Goal: Task Accomplishment & Management: Manage account settings

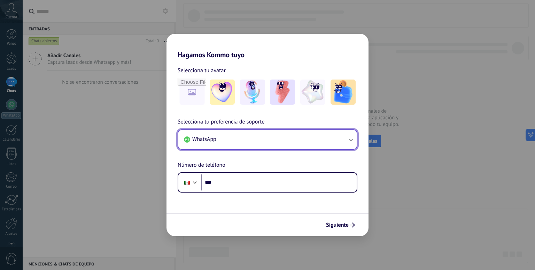
click at [348, 139] on icon "button" at bounding box center [351, 139] width 7 height 7
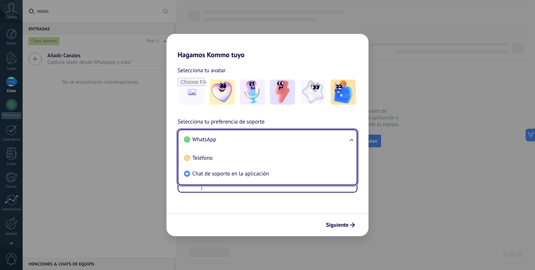
click at [359, 118] on div "Selecciona tu preferencia de soporte WhatsApp WhatsApp Teléfono Chat de soporte…" at bounding box center [268, 154] width 202 height 75
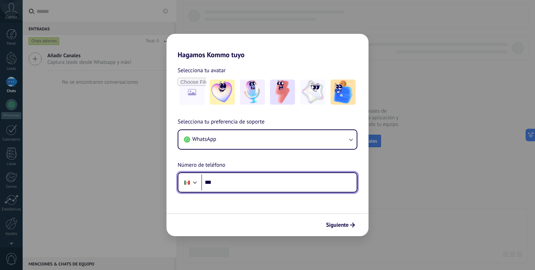
click at [276, 182] on input "***" at bounding box center [278, 182] width 155 height 16
type input "**********"
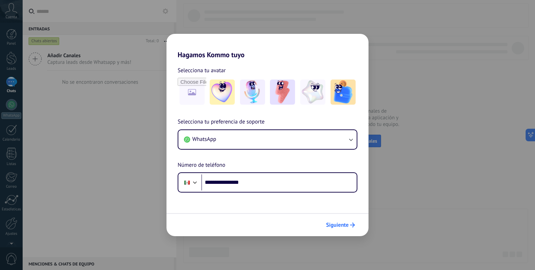
click at [342, 223] on span "Siguiente" at bounding box center [337, 224] width 23 height 5
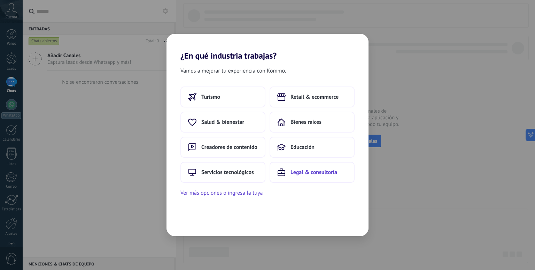
click at [316, 174] on span "Legal & consultoría" at bounding box center [314, 172] width 47 height 7
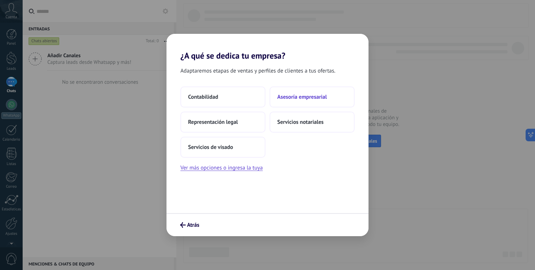
click at [318, 97] on span "Asesoría empresarial" at bounding box center [301, 96] width 49 height 7
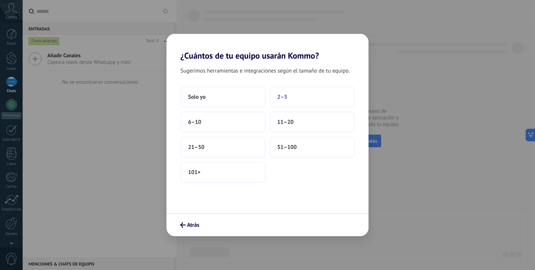
click at [289, 101] on button "2–5" at bounding box center [312, 96] width 85 height 21
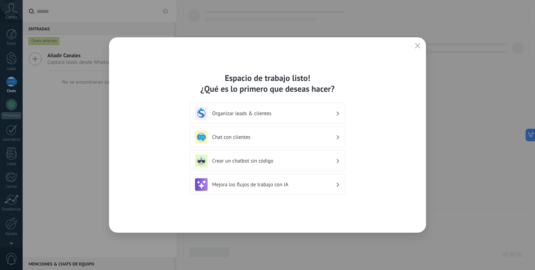
click at [289, 113] on h3 "Organizar leads & clientes" at bounding box center [274, 113] width 124 height 7
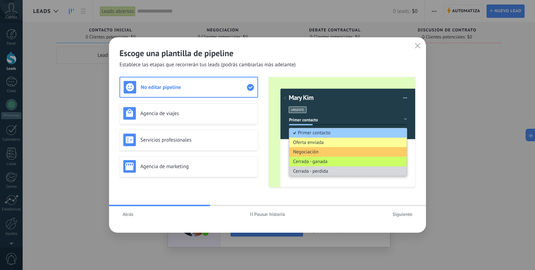
click at [128, 219] on button "Atrás" at bounding box center [128, 214] width 17 height 10
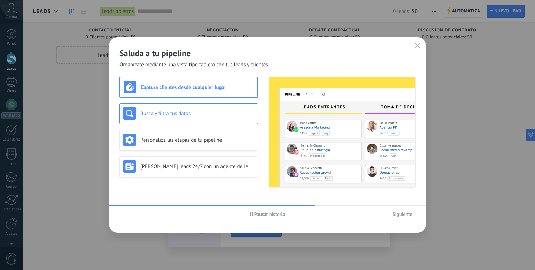
click at [209, 116] on div "Busca y filtra tus datos" at bounding box center [188, 113] width 131 height 13
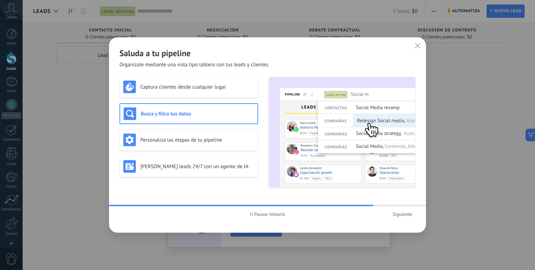
click at [129, 208] on div "Pausar historia Siguiente" at bounding box center [267, 214] width 317 height 16
click at [130, 205] on div at bounding box center [246, 205] width 275 height 1
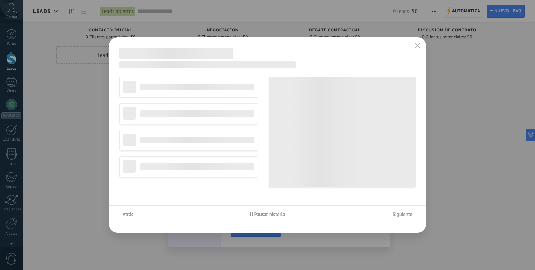
click at [256, 215] on span "Pausar historia" at bounding box center [269, 214] width 31 height 5
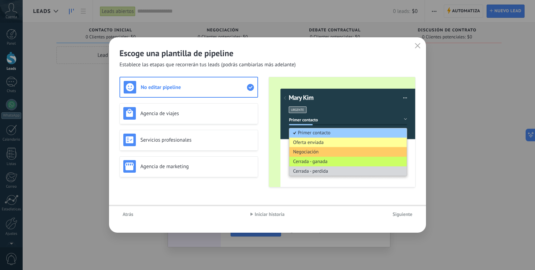
click at [118, 214] on div "Atrás Iniciar historia Siguiente" at bounding box center [267, 214] width 317 height 16
click at [123, 214] on span "Atrás" at bounding box center [128, 214] width 11 height 5
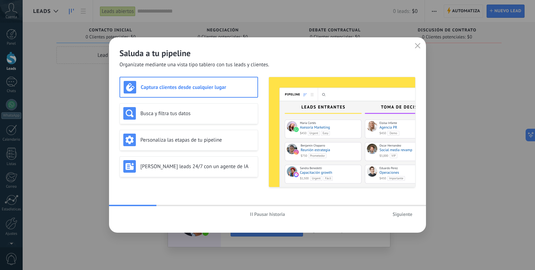
click at [264, 214] on span "Pausar historia" at bounding box center [269, 214] width 31 height 5
click at [186, 85] on h3 "Captura clientes desde cualquier lugar" at bounding box center [197, 87] width 113 height 7
click at [215, 119] on div "Busca y filtra tus datos" at bounding box center [189, 113] width 139 height 21
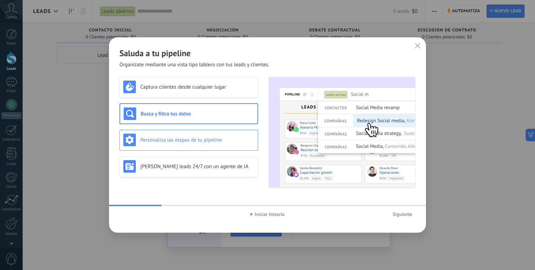
click at [197, 141] on h3 "Personaliza las etapas de tu pipeline" at bounding box center [197, 140] width 114 height 7
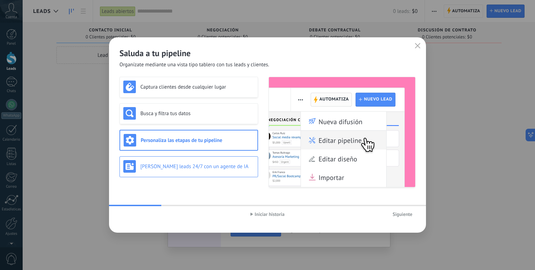
click at [195, 168] on h3 "Genera leads 24/7 con un agente de IA" at bounding box center [197, 166] width 114 height 7
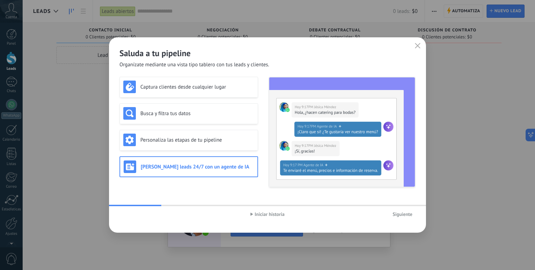
click at [404, 212] on span "Siguiente" at bounding box center [403, 214] width 20 height 5
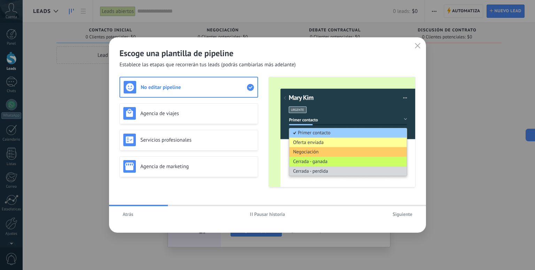
click at [261, 213] on span "Pausar historia" at bounding box center [269, 214] width 31 height 5
click at [184, 91] on div "No editar pipeline" at bounding box center [189, 87] width 130 height 13
click at [184, 116] on h3 "Agencia de viajes" at bounding box center [197, 113] width 114 height 7
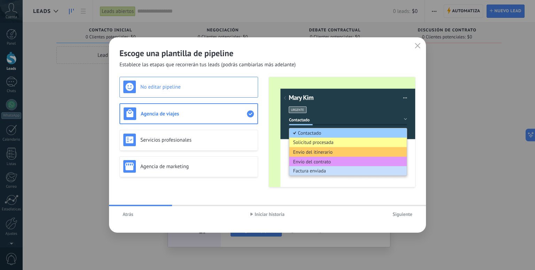
click at [185, 92] on div "No editar pipeline" at bounding box center [188, 87] width 131 height 13
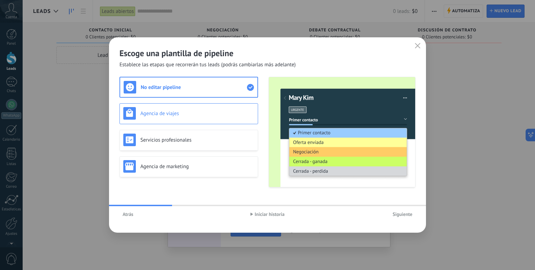
click at [184, 110] on h3 "Agencia de viajes" at bounding box center [197, 113] width 114 height 7
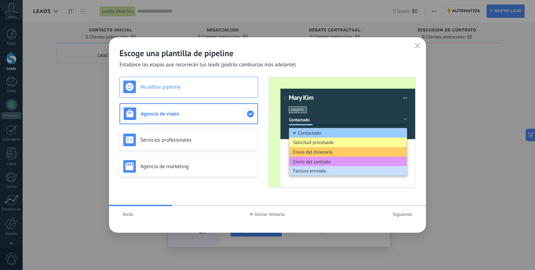
click at [190, 90] on div "No editar pipeline" at bounding box center [188, 87] width 131 height 13
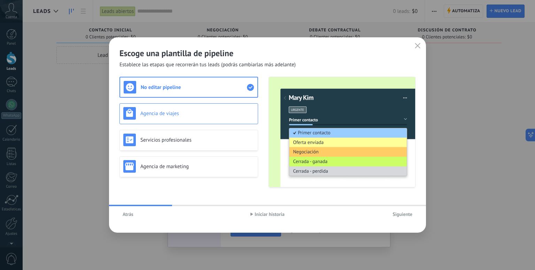
click at [180, 115] on h3 "Agencia de viajes" at bounding box center [197, 113] width 114 height 7
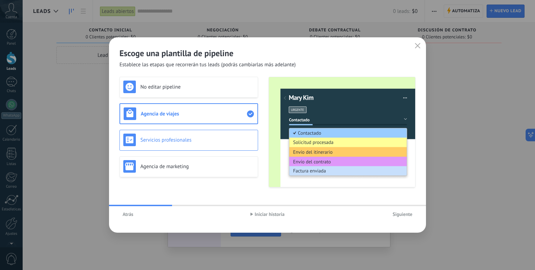
click at [184, 140] on h3 "Servicios profesionales" at bounding box center [197, 140] width 114 height 7
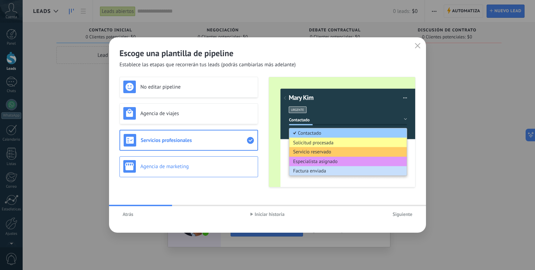
click at [183, 166] on h3 "Agencia de marketing" at bounding box center [197, 166] width 114 height 7
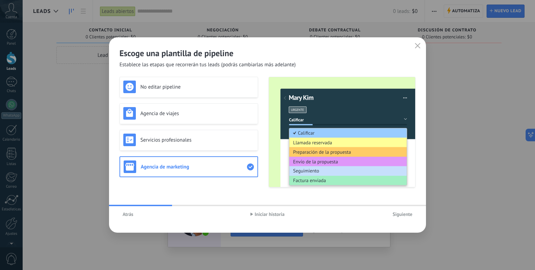
click at [396, 214] on span "Siguiente" at bounding box center [403, 214] width 20 height 5
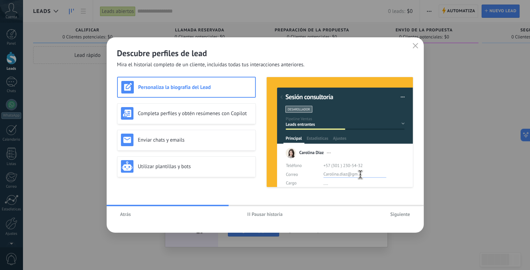
click at [203, 89] on h3 "Personaliza la biografía del Lead" at bounding box center [194, 87] width 113 height 7
click at [192, 111] on h3 "Completa perfiles y obtén resúmenes con Copilot" at bounding box center [195, 113] width 114 height 7
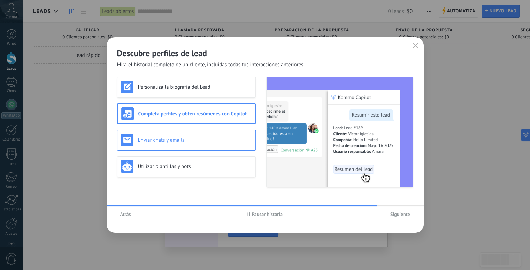
click at [194, 139] on h3 "Enviar chats y emails" at bounding box center [195, 140] width 114 height 7
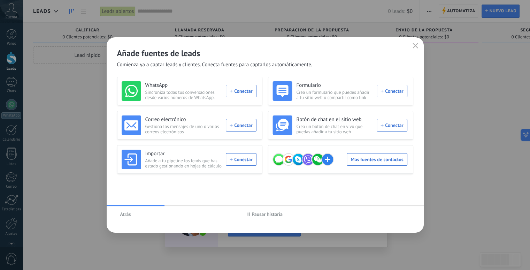
click at [126, 216] on span "Atrás" at bounding box center [125, 214] width 11 height 5
click at [279, 215] on span "Pausar historia" at bounding box center [267, 214] width 31 height 5
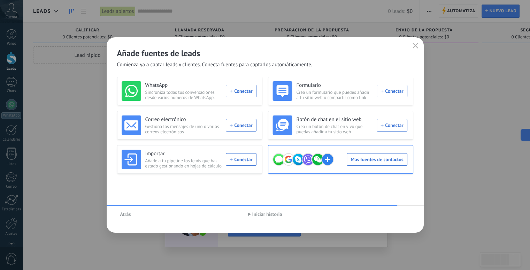
click at [388, 157] on div "Más fuentes de contactos" at bounding box center [340, 160] width 135 height 20
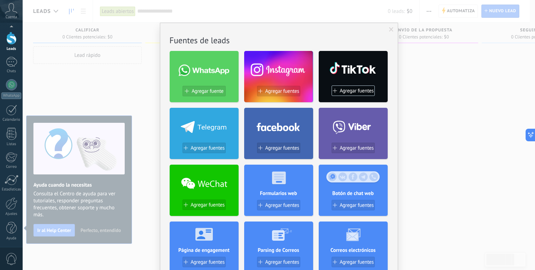
click at [391, 28] on span at bounding box center [391, 29] width 5 height 5
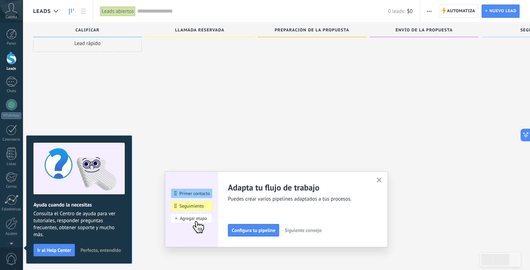
click at [8, 16] on span "Cuenta" at bounding box center [12, 17] width 12 height 5
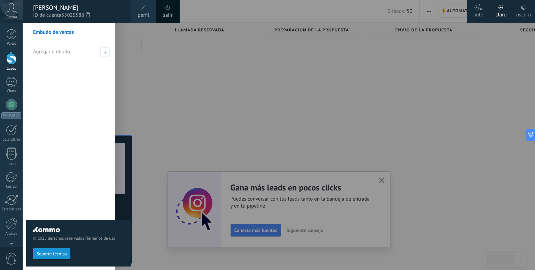
click at [199, 73] on div at bounding box center [290, 135] width 535 height 270
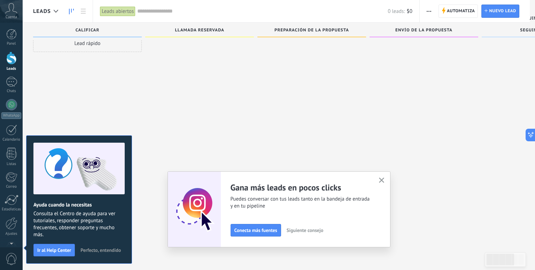
click at [7, 15] on span "Cuenta" at bounding box center [12, 17] width 12 height 5
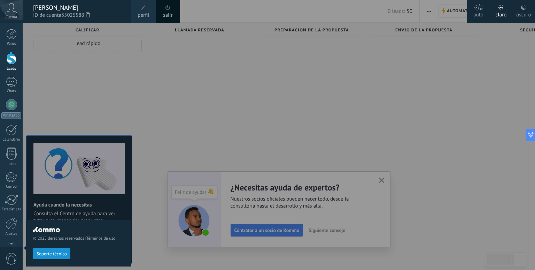
click at [530, 17] on div "oscuro" at bounding box center [524, 14] width 15 height 18
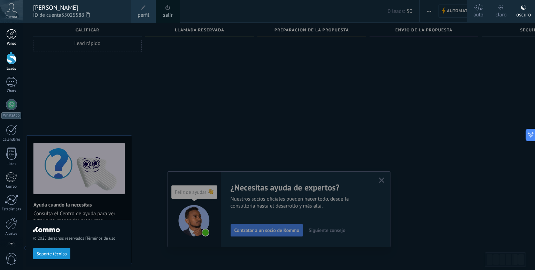
click at [14, 37] on div at bounding box center [11, 34] width 10 height 10
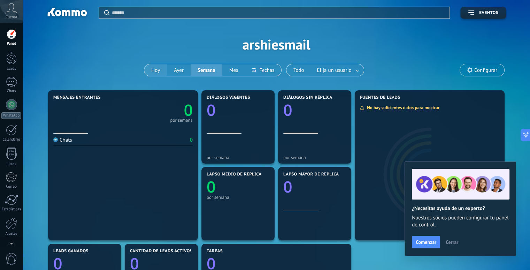
click at [155, 72] on button "Hoy" at bounding box center [155, 70] width 23 height 12
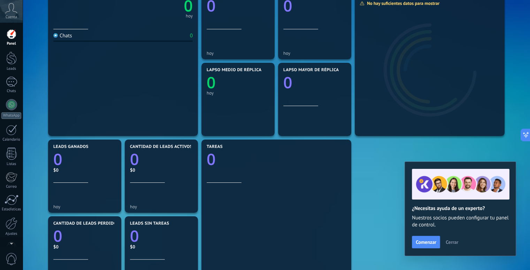
scroll to position [174, 0]
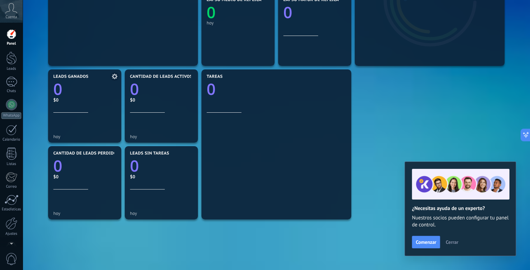
click at [64, 76] on span "Leads ganados" at bounding box center [70, 76] width 35 height 5
click at [114, 76] on icon at bounding box center [115, 77] width 6 height 6
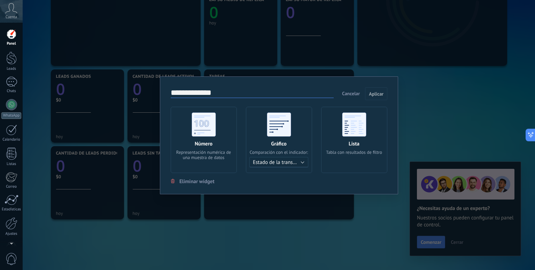
click at [270, 135] on use at bounding box center [279, 124] width 24 height 24
click at [305, 162] on span "Estado de la transacción" at bounding box center [280, 162] width 54 height 7
click at [339, 136] on div "Lista Tabla con resultados de filtro" at bounding box center [354, 140] width 66 height 66
click at [351, 92] on span "Cancelar" at bounding box center [351, 93] width 18 height 6
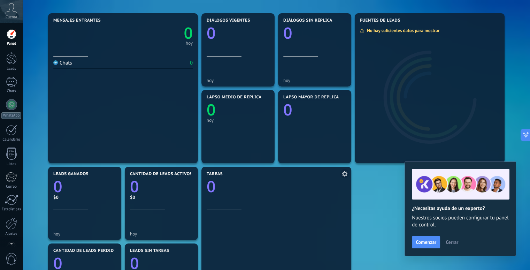
scroll to position [70, 0]
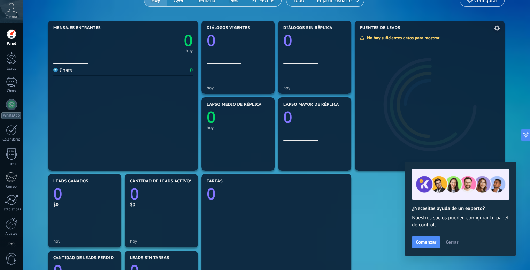
click at [411, 90] on div at bounding box center [430, 100] width 150 height 139
click at [498, 28] on use at bounding box center [497, 28] width 6 height 6
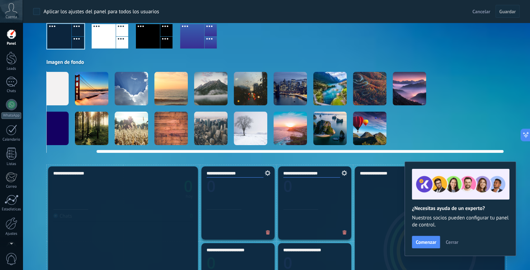
scroll to position [0, 0]
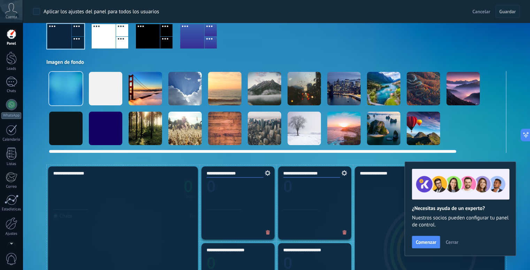
drag, startPoint x: 382, startPoint y: 150, endPoint x: 168, endPoint y: 147, distance: 213.7
click at [168, 147] on div at bounding box center [276, 150] width 455 height 6
click at [147, 130] on div at bounding box center [145, 128] width 33 height 33
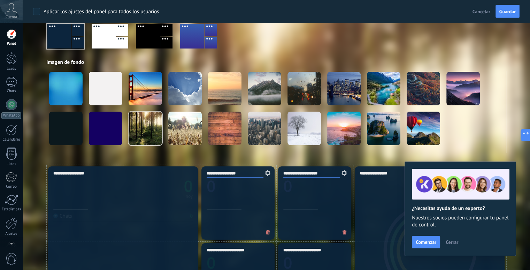
click at [174, 222] on div "**********" at bounding box center [123, 241] width 150 height 150
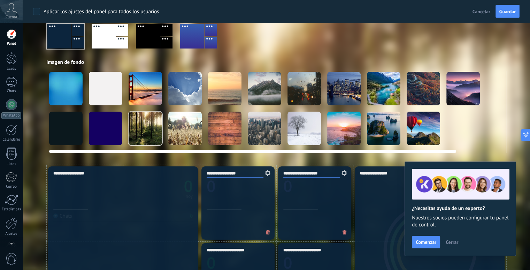
click at [141, 136] on div at bounding box center [145, 128] width 33 height 33
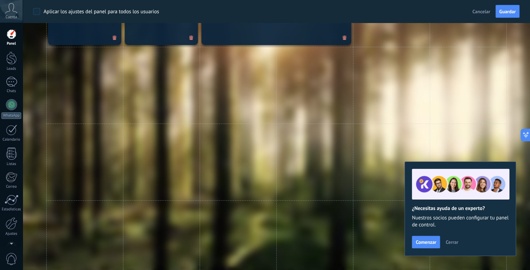
scroll to position [523, 0]
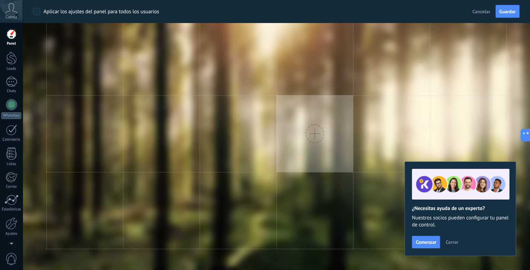
drag, startPoint x: 307, startPoint y: 187, endPoint x: 277, endPoint y: 136, distance: 59.4
click at [277, 136] on div at bounding box center [314, 133] width 77 height 77
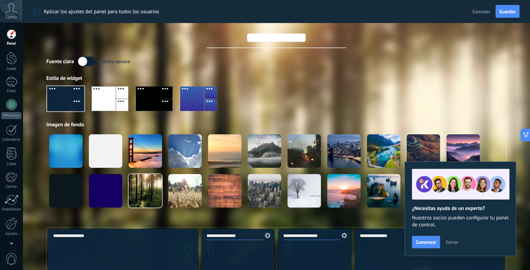
scroll to position [0, 0]
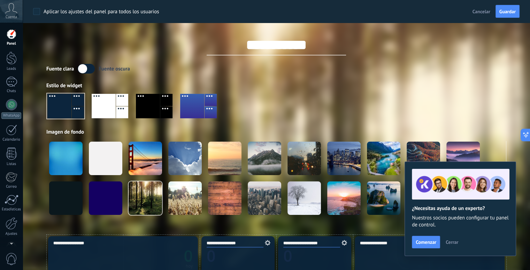
click at [102, 112] on div at bounding box center [104, 106] width 24 height 24
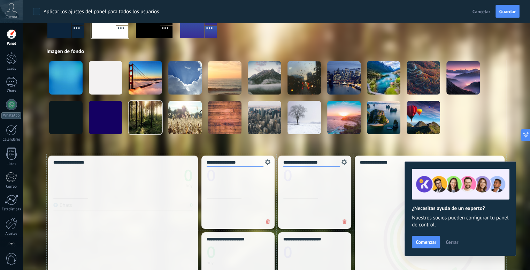
scroll to position [35, 0]
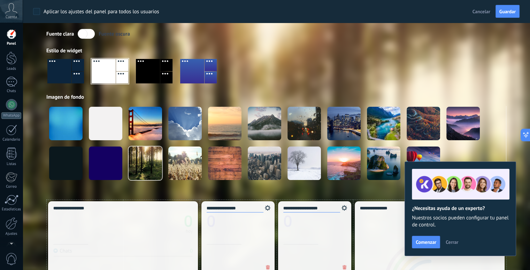
click at [144, 71] on div at bounding box center [148, 71] width 24 height 24
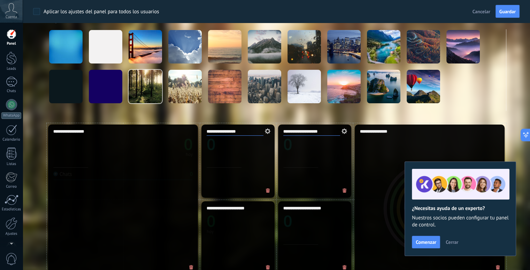
scroll to position [70, 0]
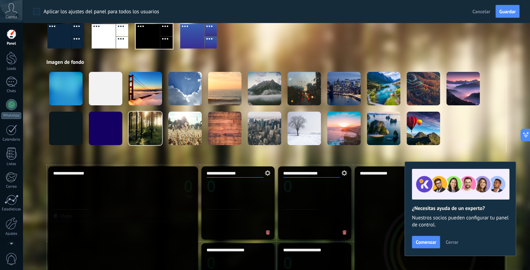
click at [201, 42] on div at bounding box center [192, 36] width 24 height 24
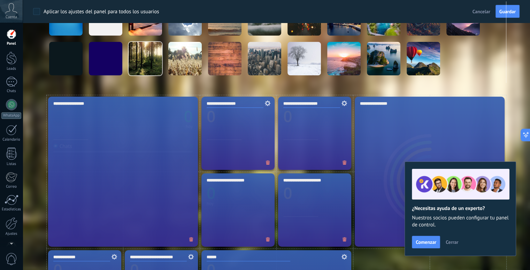
scroll to position [139, 0]
click at [270, 104] on span at bounding box center [266, 103] width 15 height 13
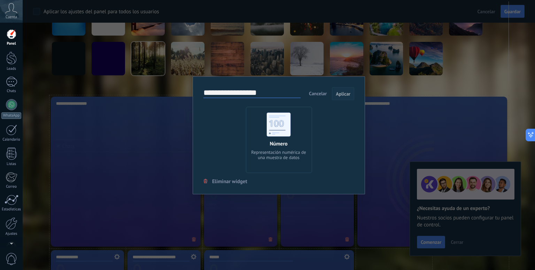
click at [346, 95] on span "Aplicar" at bounding box center [343, 93] width 15 height 5
click at [319, 94] on span "Cancelar" at bounding box center [318, 93] width 18 height 6
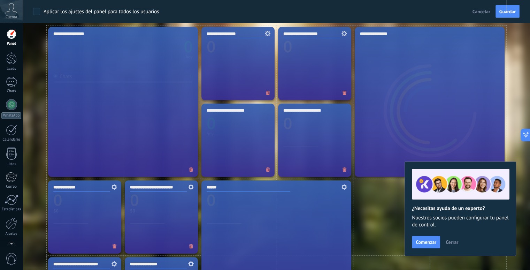
scroll to position [349, 0]
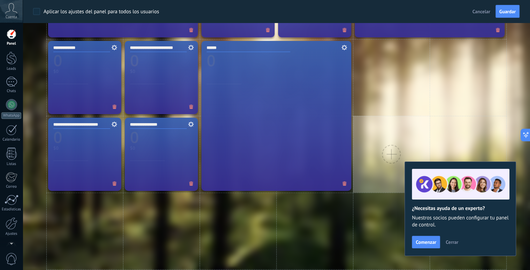
click at [384, 127] on div at bounding box center [391, 154] width 77 height 77
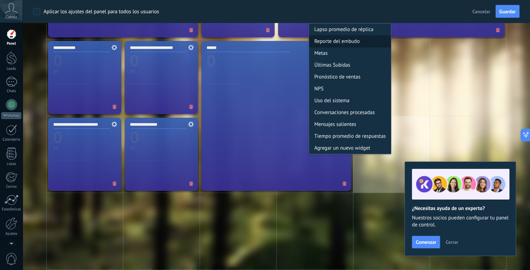
scroll to position [314, 0]
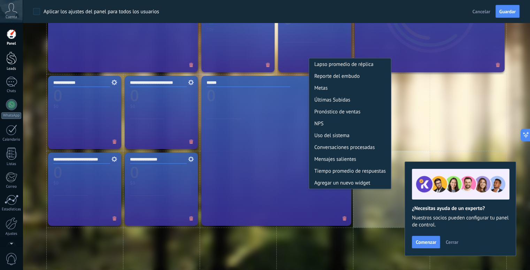
click at [9, 61] on div at bounding box center [11, 58] width 10 height 13
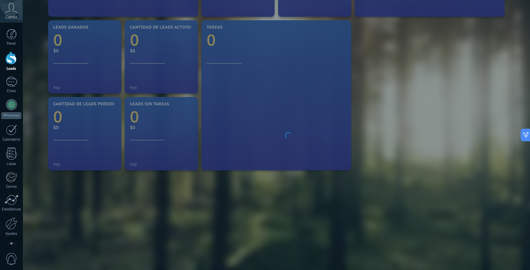
scroll to position [189, 0]
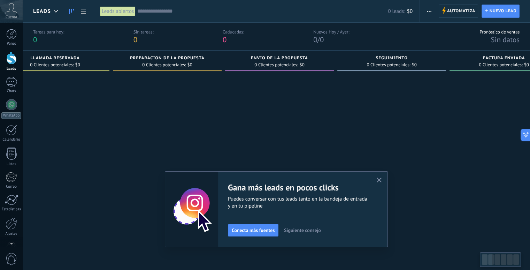
scroll to position [0, 183]
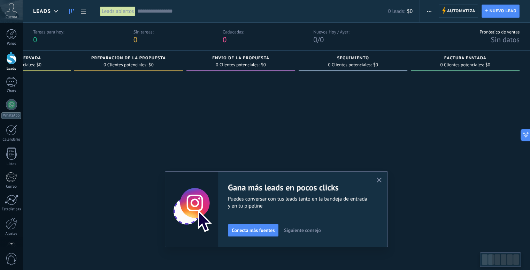
drag, startPoint x: 261, startPoint y: 140, endPoint x: 0, endPoint y: 123, distance: 261.6
click at [0, 123] on body ".abccls-1,.abccls-2{fill-rule:evenodd}.abccls-2{fill:#fff} .abfcls-1{fill:none}…" at bounding box center [265, 135] width 530 height 270
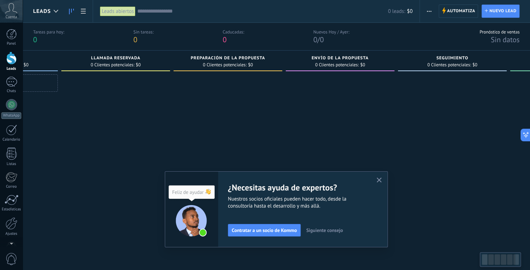
scroll to position [0, 77]
drag, startPoint x: 328, startPoint y: 141, endPoint x: 435, endPoint y: 141, distance: 107.0
click at [435, 141] on div at bounding box center [459, 163] width 109 height 179
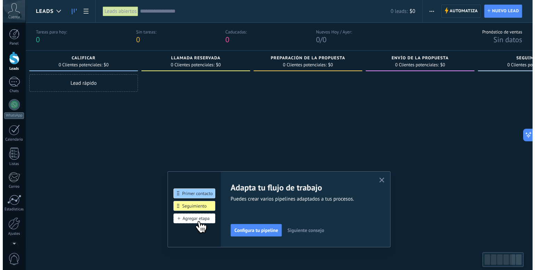
scroll to position [0, 0]
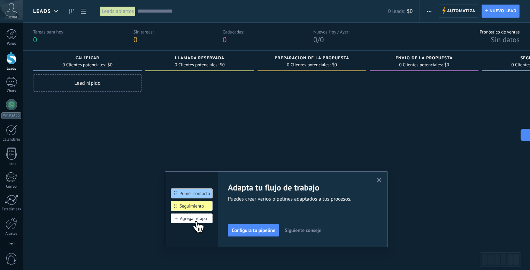
drag, startPoint x: 247, startPoint y: 139, endPoint x: 334, endPoint y: 137, distance: 86.8
click at [334, 137] on div at bounding box center [312, 163] width 109 height 179
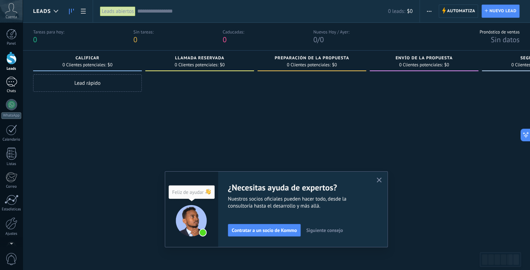
click at [9, 83] on div at bounding box center [11, 82] width 11 height 10
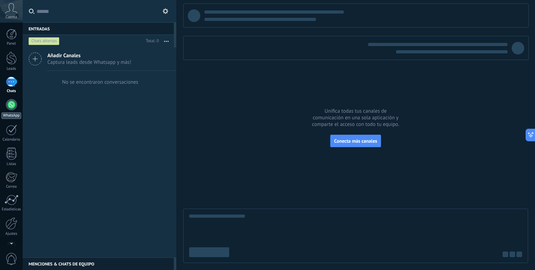
click at [7, 109] on link "WhatsApp" at bounding box center [11, 109] width 23 height 20
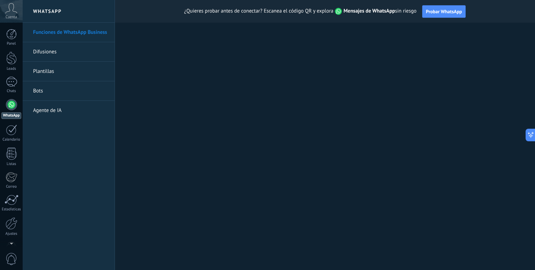
click at [49, 49] on link "Difusiones" at bounding box center [70, 52] width 75 height 20
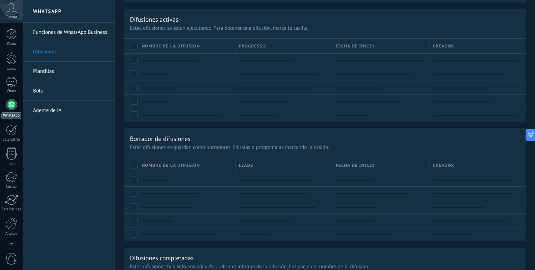
scroll to position [244, 0]
click at [42, 71] on link "Plantillas" at bounding box center [70, 72] width 75 height 20
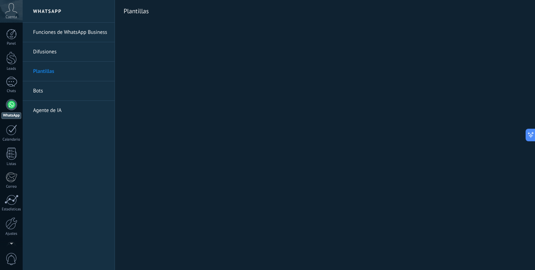
drag, startPoint x: 378, startPoint y: 166, endPoint x: 187, endPoint y: 188, distance: 191.9
click at [188, 188] on div "WhatsApp Funciones de WhatsApp Business Difusiones Plantillas Bots Agente de IA…" at bounding box center [279, 135] width 513 height 270
click at [189, 76] on div "WhatsApp Funciones de WhatsApp Business Difusiones Plantillas Bots Agente de IA…" at bounding box center [279, 135] width 513 height 270
drag, startPoint x: 189, startPoint y: 76, endPoint x: 192, endPoint y: 58, distance: 18.5
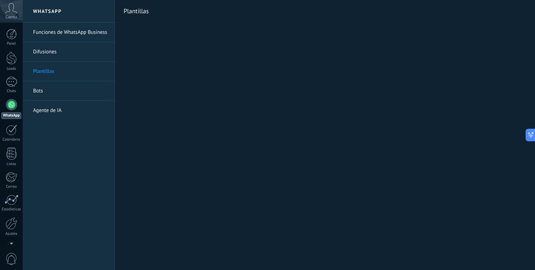
click at [192, 58] on div "WhatsApp Funciones de WhatsApp Business Difusiones Plantillas Bots Agente de IA…" at bounding box center [279, 135] width 513 height 270
click at [535, 198] on div "WhatsApp Funciones de WhatsApp Business Difusiones Plantillas Bots Agente de IA…" at bounding box center [279, 135] width 513 height 270
click at [440, 171] on div "WhatsApp Funciones de WhatsApp Business Difusiones Plantillas Bots Agente de IA…" at bounding box center [279, 135] width 513 height 270
click at [41, 90] on link "Bots" at bounding box center [70, 91] width 75 height 20
click at [62, 115] on link "Agente de IA" at bounding box center [70, 111] width 75 height 20
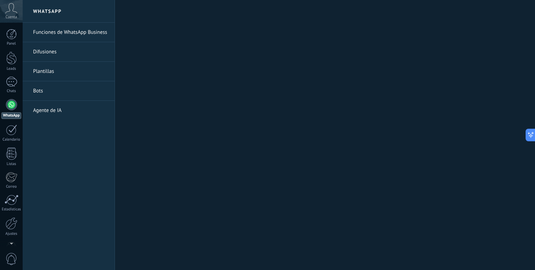
click at [49, 110] on link "Agente de IA" at bounding box center [70, 111] width 75 height 20
click at [49, 94] on link "Bots" at bounding box center [70, 91] width 75 height 20
click at [63, 35] on link "Funciones de WhatsApp Business" at bounding box center [70, 33] width 75 height 20
click at [33, 54] on link "Difusiones" at bounding box center [70, 52] width 75 height 20
click at [51, 33] on link "Funciones de WhatsApp Business" at bounding box center [70, 33] width 75 height 20
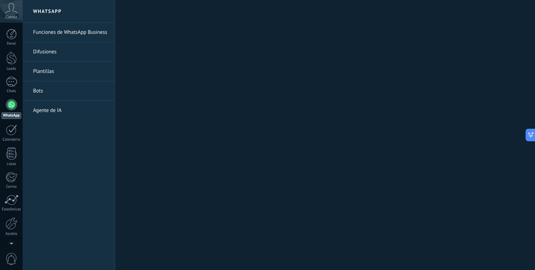
click at [51, 13] on h2 "WhatsApp" at bounding box center [68, 11] width 75 height 23
click at [9, 81] on div at bounding box center [11, 82] width 11 height 10
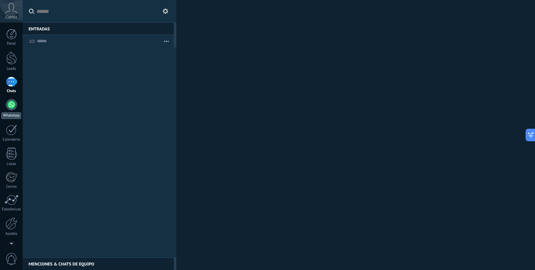
click at [10, 107] on div at bounding box center [11, 104] width 11 height 11
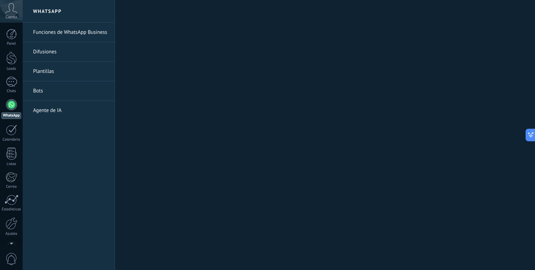
click at [68, 32] on link "Funciones de WhatsApp Business" at bounding box center [70, 33] width 75 height 20
click at [49, 52] on link "Difusiones" at bounding box center [70, 52] width 75 height 20
click at [47, 71] on link "Plantillas" at bounding box center [70, 72] width 75 height 20
click at [512, 66] on div "WhatsApp Funciones de WhatsApp Business Difusiones Plantillas Bots Agente de IA…" at bounding box center [279, 135] width 513 height 270
click at [8, 131] on div at bounding box center [11, 129] width 11 height 11
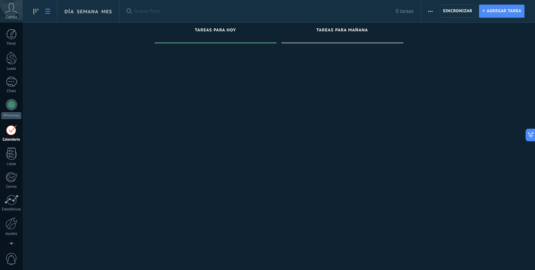
click at [45, 12] on icon at bounding box center [47, 11] width 5 height 5
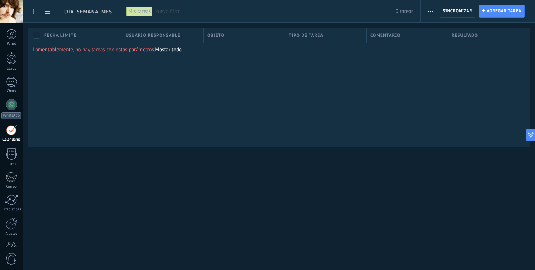
click at [35, 10] on icon at bounding box center [35, 12] width 5 height 6
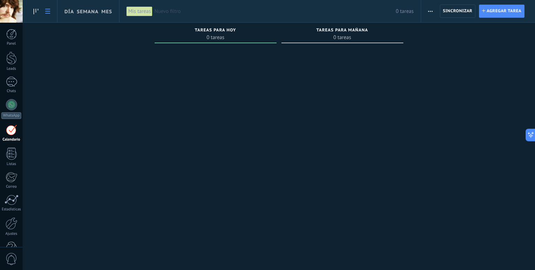
click at [47, 13] on icon at bounding box center [47, 11] width 5 height 5
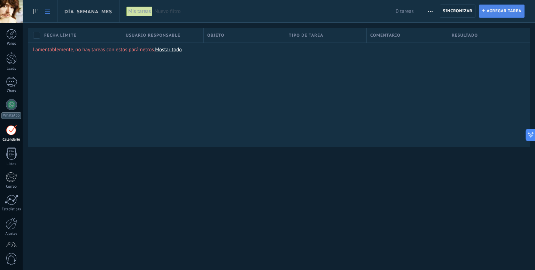
click at [496, 10] on span "Agregar tarea" at bounding box center [504, 11] width 35 height 13
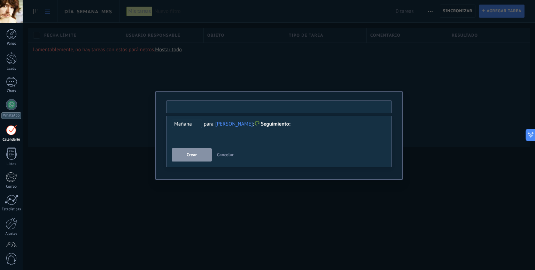
click at [192, 110] on input "text" at bounding box center [279, 106] width 226 height 13
type input "*"
click at [234, 104] on input "**********" at bounding box center [279, 106] width 226 height 13
type input "**********"
click at [195, 156] on span "Crear" at bounding box center [192, 154] width 10 height 5
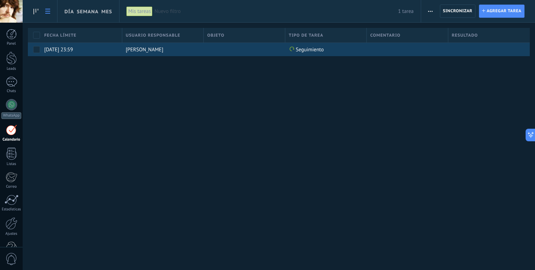
click at [235, 49] on div at bounding box center [243, 49] width 78 height 13
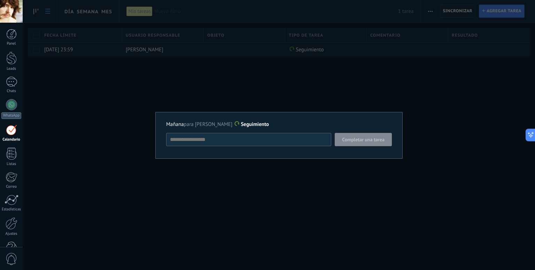
click at [234, 80] on div "Mañana para carlos gomez Seguimiento Completar una tarea Seguimiento Seguimient…" at bounding box center [279, 135] width 513 height 270
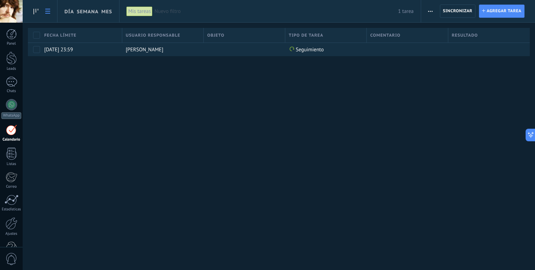
click at [460, 32] on span "Resultado" at bounding box center [465, 35] width 26 height 7
click at [461, 34] on span "Resultado" at bounding box center [465, 35] width 26 height 7
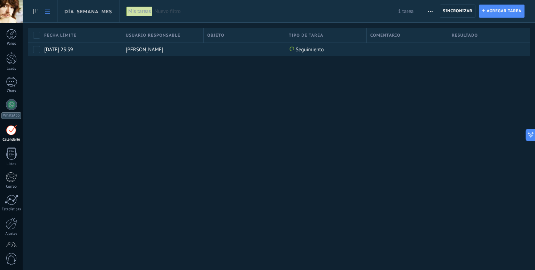
click at [430, 12] on span "button" at bounding box center [430, 11] width 5 height 13
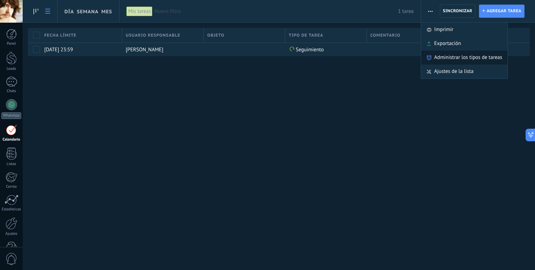
click at [435, 55] on span "Administrar los tipos de tareas" at bounding box center [469, 58] width 68 height 14
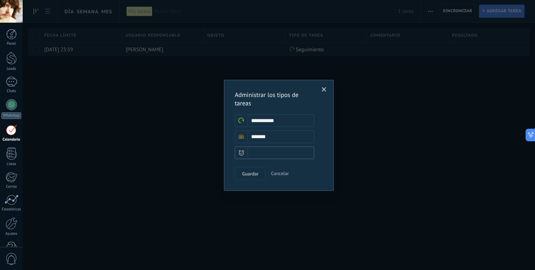
click at [268, 155] on input "text" at bounding box center [274, 152] width 79 height 13
click at [261, 152] on input "text" at bounding box center [274, 152] width 79 height 13
type input "*"
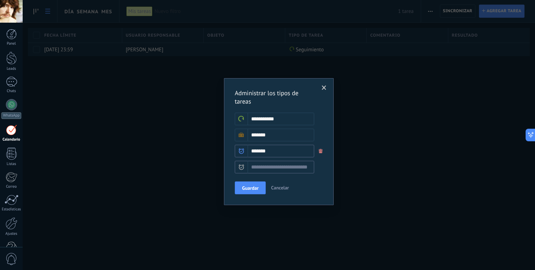
type input "*******"
click at [287, 165] on input "text" at bounding box center [274, 167] width 79 height 13
type input "*"
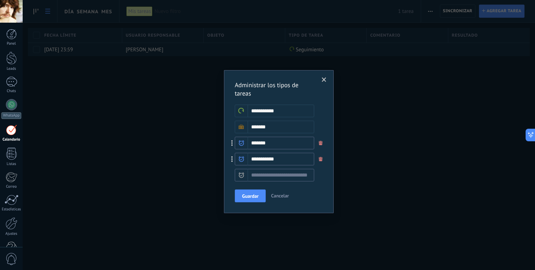
click at [273, 159] on input "**********" at bounding box center [274, 159] width 79 height 13
click at [254, 159] on input "**********" at bounding box center [274, 159] width 79 height 13
type input "**********"
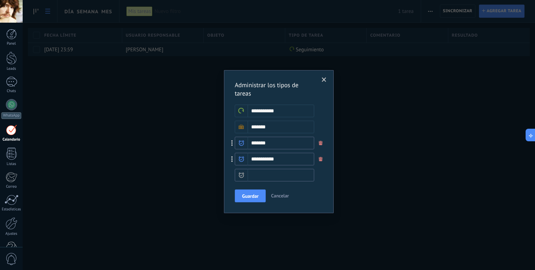
click at [280, 173] on input "text" at bounding box center [274, 175] width 79 height 13
type input "*"
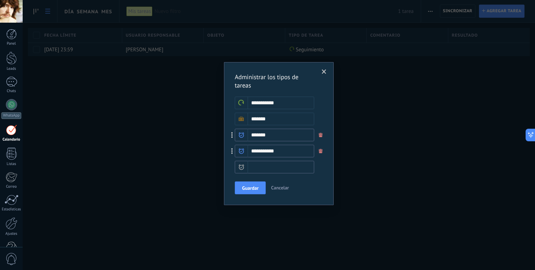
type input "*"
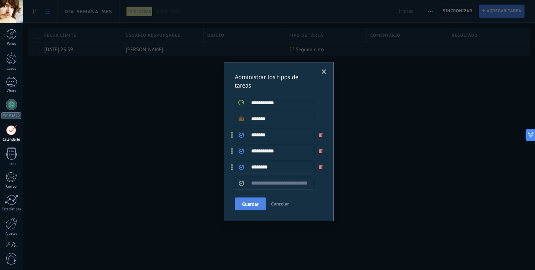
type input "********"
click at [257, 204] on span "Guardar" at bounding box center [250, 203] width 16 height 5
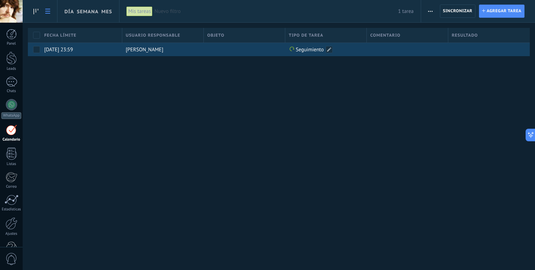
click at [307, 51] on span "Seguimiento" at bounding box center [310, 49] width 28 height 7
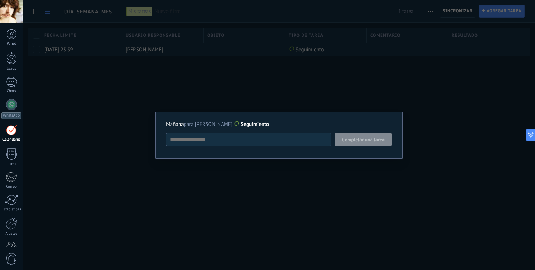
click at [299, 71] on div "Mañana para carlos gomez Seguimiento Completar una tarea Seguimiento Seguimient…" at bounding box center [279, 135] width 513 height 270
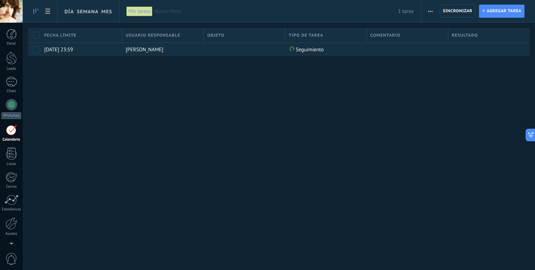
click at [35, 10] on icon at bounding box center [35, 12] width 5 height 6
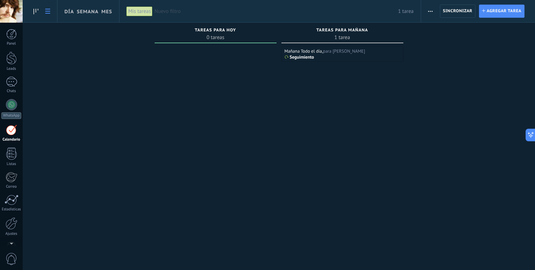
click at [49, 10] on icon at bounding box center [47, 11] width 5 height 5
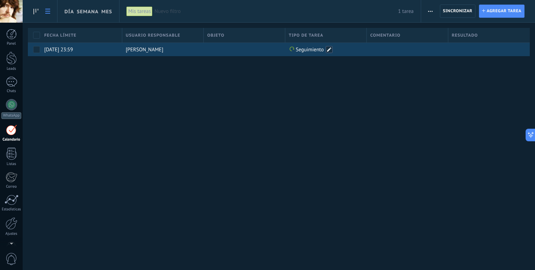
click at [330, 52] on span at bounding box center [329, 49] width 7 height 7
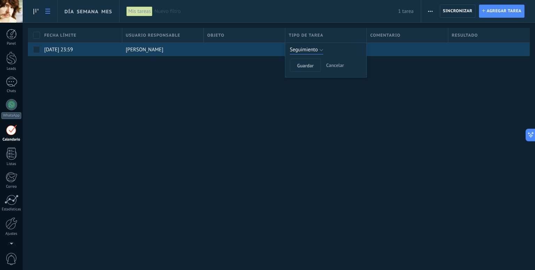
click at [321, 50] on button "Seguimiento" at bounding box center [306, 49] width 33 height 9
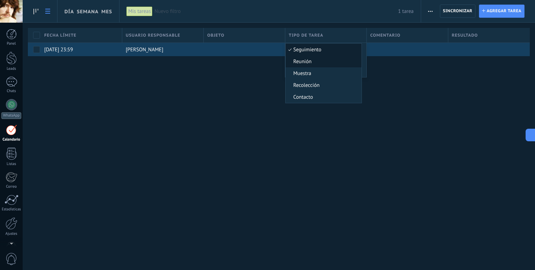
click at [321, 66] on li "Reunión" at bounding box center [324, 61] width 76 height 12
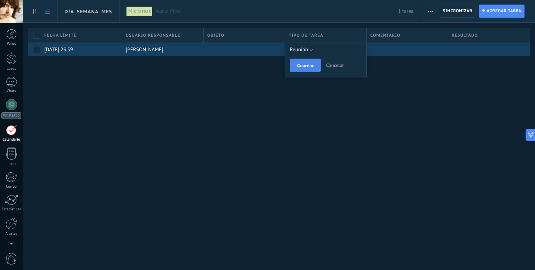
click at [303, 68] on button "Guardar" at bounding box center [305, 65] width 31 height 13
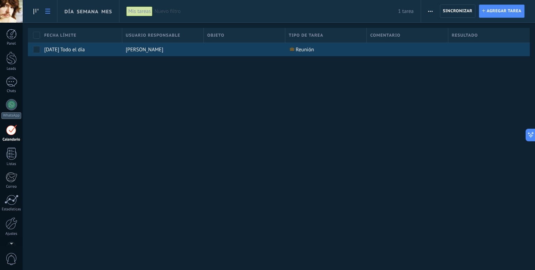
click at [481, 50] on div at bounding box center [487, 49] width 76 height 13
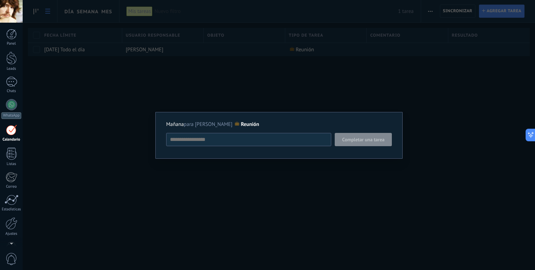
click at [327, 90] on div "Mañana para carlos gomez Reunión Completar una tarea Reunión Seguimiento Reunió…" at bounding box center [279, 135] width 513 height 270
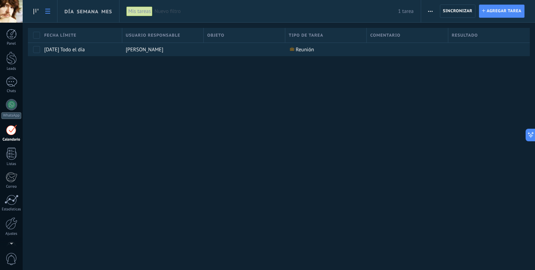
drag, startPoint x: 438, startPoint y: 118, endPoint x: 401, endPoint y: 117, distance: 37.0
click at [401, 117] on div "Día Semana Mes Imprimir Exportación Administrar los tipos de tareas Sincronizar…" at bounding box center [279, 135] width 513 height 270
click at [464, 37] on span "Resultado" at bounding box center [465, 35] width 26 height 7
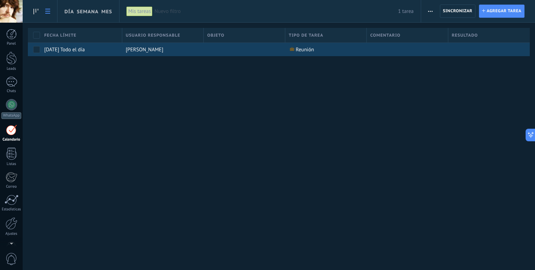
click at [470, 51] on div at bounding box center [487, 49] width 76 height 13
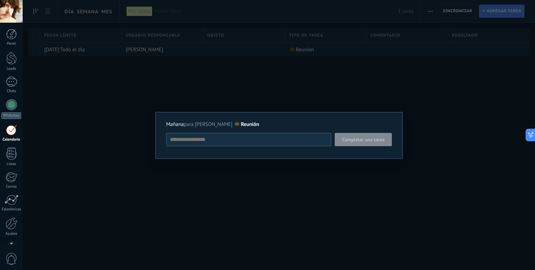
click at [301, 143] on textarea at bounding box center [248, 139] width 165 height 13
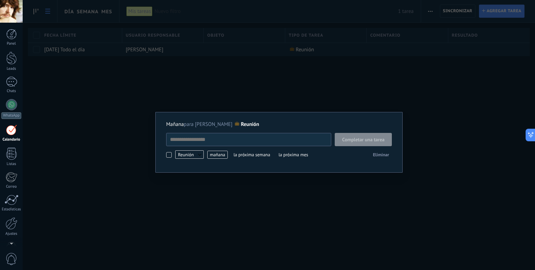
click at [253, 153] on span "la próxima semana" at bounding box center [251, 155] width 41 height 8
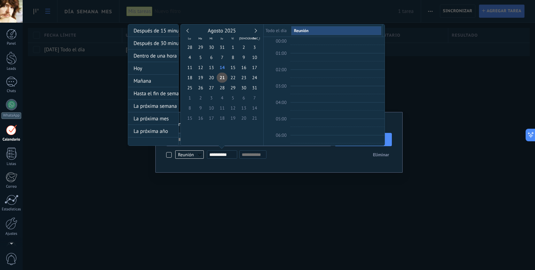
scroll to position [130, 0]
type input "**********"
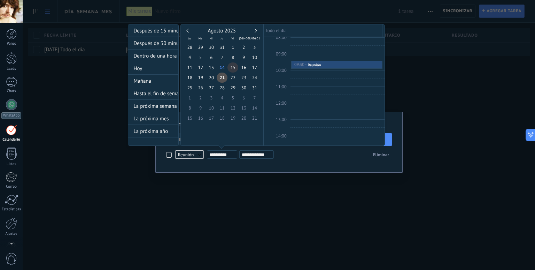
type input "**********"
click at [232, 69] on span "15" at bounding box center [233, 67] width 11 height 10
click at [235, 70] on span "15" at bounding box center [233, 67] width 11 height 10
click at [142, 81] on div "Mañana" at bounding box center [153, 81] width 50 height 13
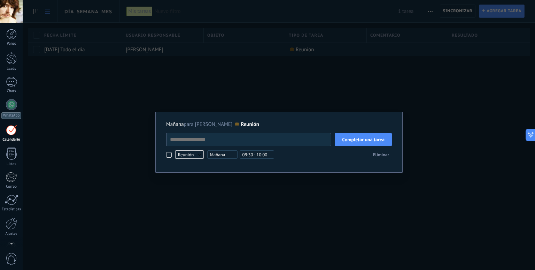
click at [250, 155] on span "09:30 - 10:00" at bounding box center [257, 154] width 35 height 8
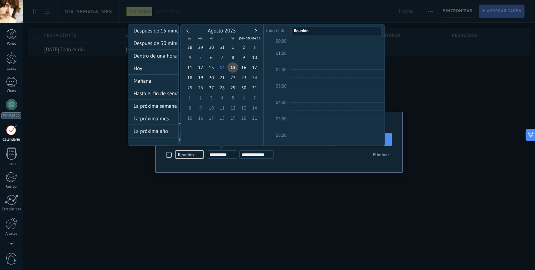
scroll to position [138, 0]
click at [220, 154] on input "**********" at bounding box center [223, 154] width 28 height 5
type input "**********"
click at [244, 68] on span "16" at bounding box center [243, 67] width 11 height 10
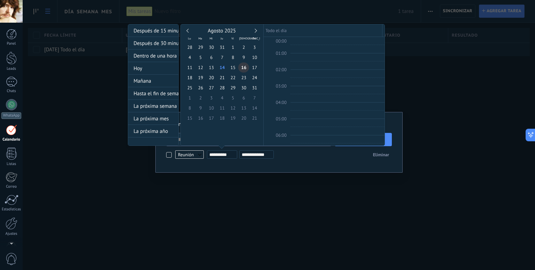
scroll to position [130, 0]
click at [221, 156] on input "**********" at bounding box center [223, 154] width 28 height 5
click at [234, 162] on div at bounding box center [267, 135] width 535 height 270
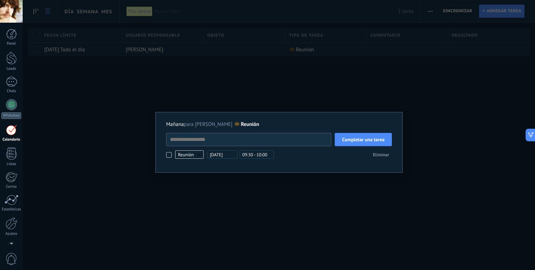
click at [231, 140] on textarea at bounding box center [248, 139] width 165 height 13
type textarea "**********"
click at [381, 142] on span "Completar una tarea" at bounding box center [363, 139] width 43 height 5
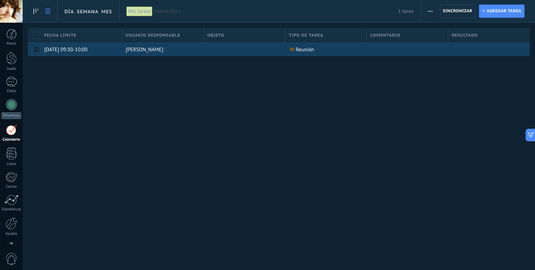
click at [485, 51] on div at bounding box center [487, 49] width 76 height 13
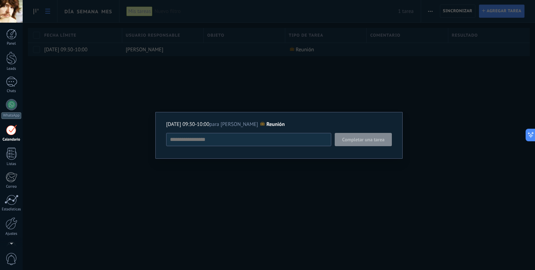
click at [318, 87] on div "16.08.2025 09:30-10:00 para carlos gomez Reunión Completar una tarea Reunión Se…" at bounding box center [279, 135] width 513 height 270
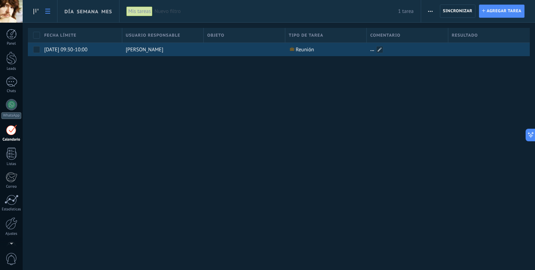
click at [381, 45] on div at bounding box center [406, 49] width 78 height 13
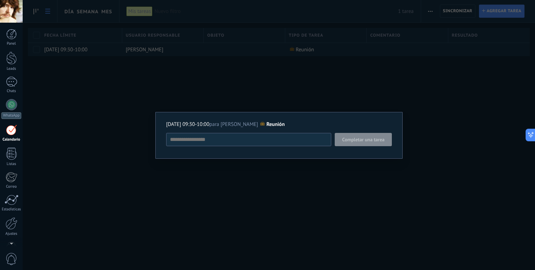
click at [244, 138] on textarea at bounding box center [248, 139] width 165 height 13
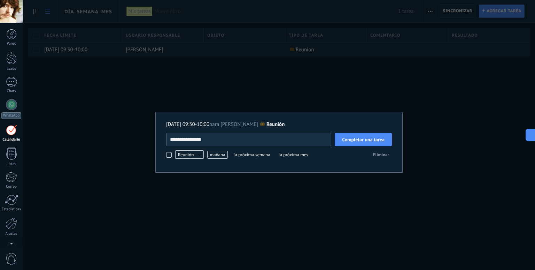
type textarea "**********"
click at [350, 136] on button "Completar una tarea" at bounding box center [363, 139] width 57 height 13
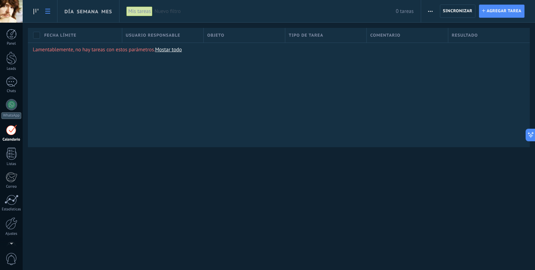
click at [10, 130] on div at bounding box center [11, 129] width 11 height 11
click at [468, 34] on span "Resultado" at bounding box center [465, 35] width 26 height 7
click at [378, 35] on span "Comentario" at bounding box center [386, 35] width 30 height 7
click at [35, 10] on icon at bounding box center [35, 12] width 5 height 6
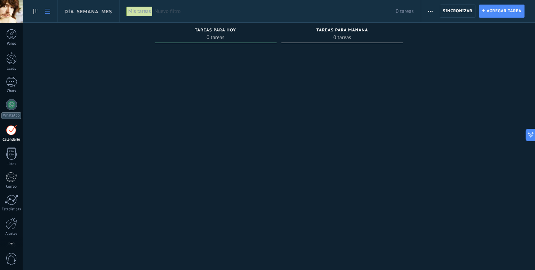
click at [51, 14] on link at bounding box center [48, 12] width 12 height 14
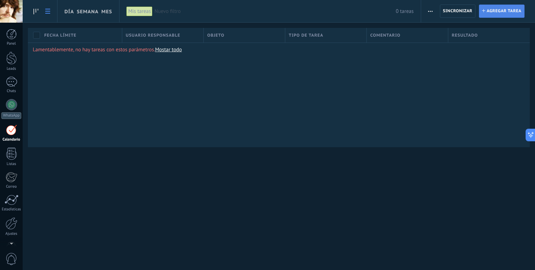
click at [508, 14] on span "Agregar tarea" at bounding box center [504, 11] width 35 height 13
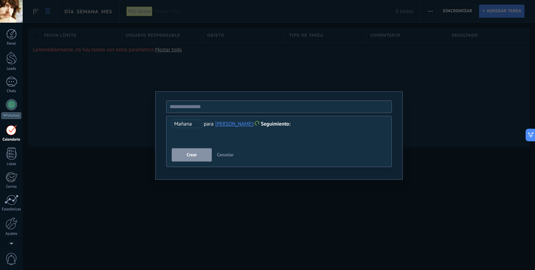
click at [261, 124] on span "Seguimiento" at bounding box center [276, 124] width 30 height 7
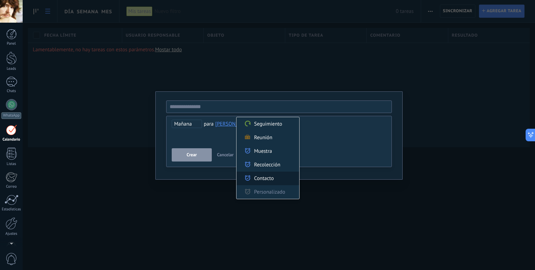
click at [273, 180] on label "Contacto" at bounding box center [268, 178] width 63 height 14
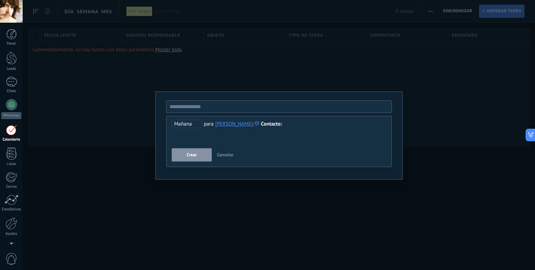
click at [218, 135] on div "**********" at bounding box center [279, 132] width 215 height 25
click at [212, 107] on input "text" at bounding box center [279, 106] width 226 height 13
type input "*"
type input "**********"
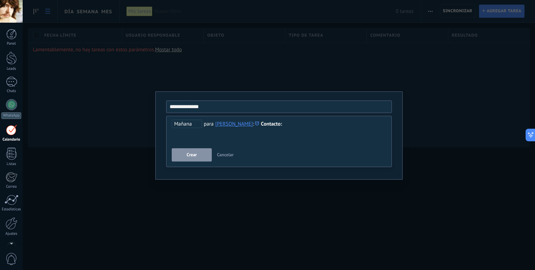
click at [281, 125] on div at bounding box center [279, 124] width 215 height 8
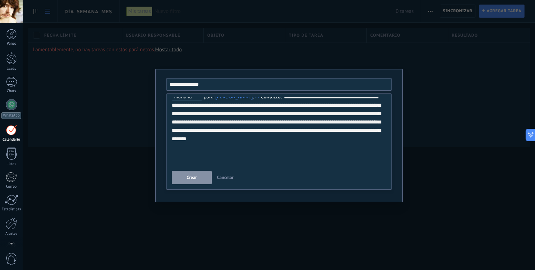
scroll to position [13, 0]
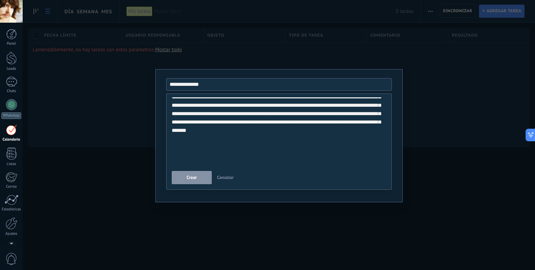
click at [190, 151] on div at bounding box center [277, 147] width 210 height 8
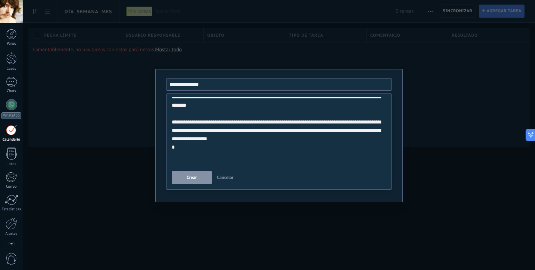
scroll to position [47, 0]
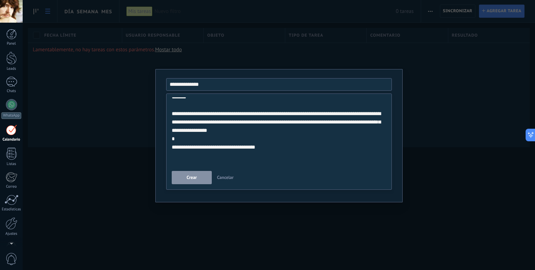
click at [196, 180] on button "Crear" at bounding box center [192, 177] width 40 height 13
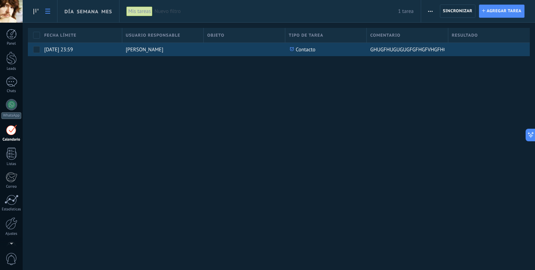
click at [473, 51] on div at bounding box center [487, 49] width 76 height 13
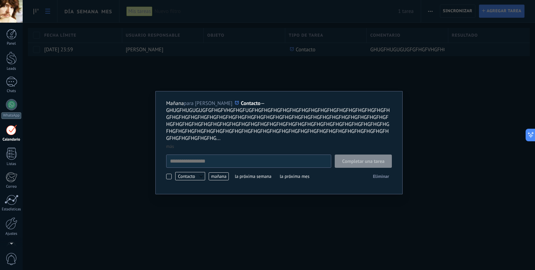
click at [275, 163] on textarea at bounding box center [248, 160] width 165 height 13
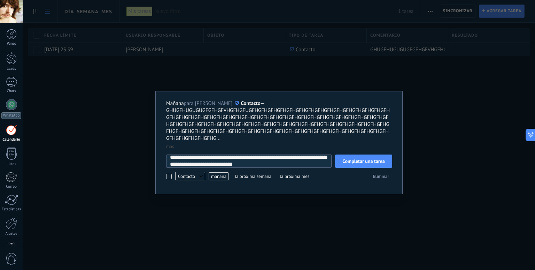
scroll to position [11, 0]
type textarea "**********"
click at [258, 179] on span "la próxima semana" at bounding box center [253, 176] width 41 height 8
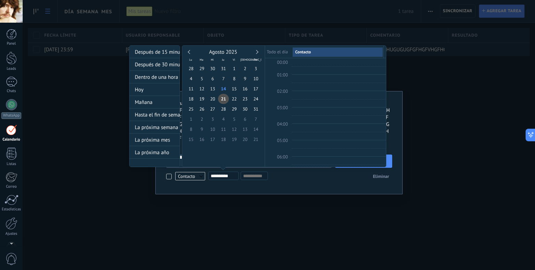
scroll to position [130, 0]
click at [167, 177] on div "**********" at bounding box center [257, 112] width 257 height 135
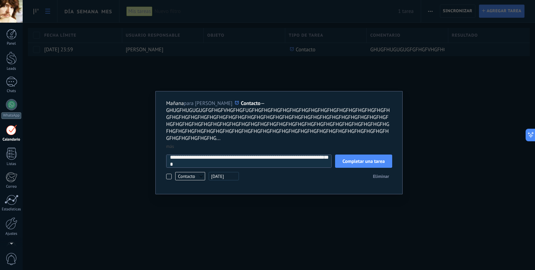
click at [444, 127] on div "**********" at bounding box center [279, 135] width 513 height 270
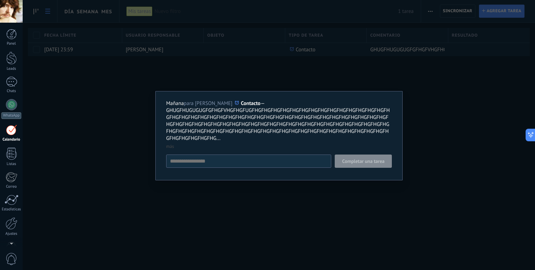
click at [194, 130] on p "Mañana para carlos gomez Contacto — GHUGFHUGUGUGFGFHGFVHGFHGFUGFHGFHGFHGFHGFHGF…" at bounding box center [279, 121] width 226 height 42
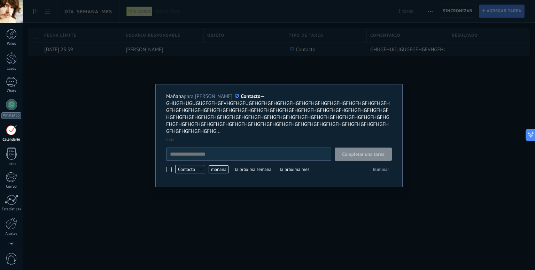
scroll to position [7, 0]
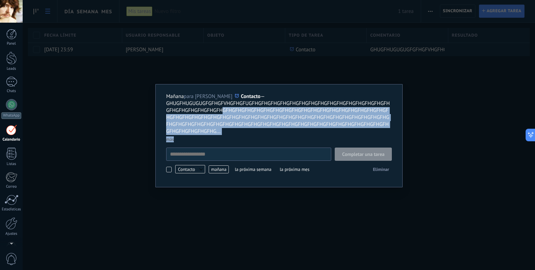
drag, startPoint x: 220, startPoint y: 135, endPoint x: 218, endPoint y: 112, distance: 22.8
click at [218, 112] on div "Mañana para carlos gomez Contacto — GHUGFHUGUGUGFGFHGFVHGFHGFUGFHGFHGFHGFHGFHGF…" at bounding box center [279, 117] width 226 height 49
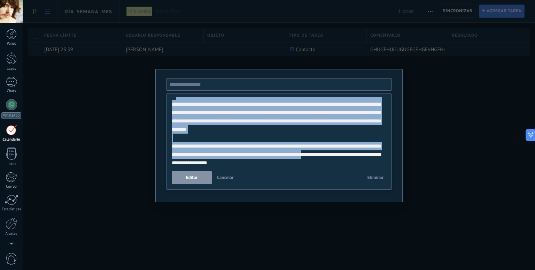
scroll to position [47, 0]
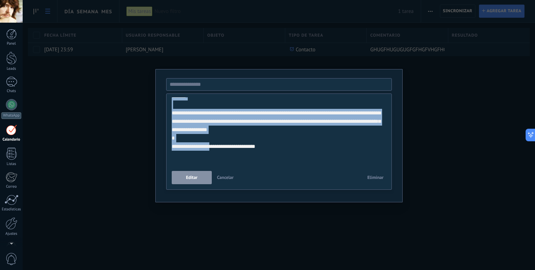
drag, startPoint x: 218, startPoint y: 112, endPoint x: 221, endPoint y: 171, distance: 59.7
click at [221, 171] on div "**********" at bounding box center [279, 141] width 226 height 96
drag, startPoint x: 222, startPoint y: 161, endPoint x: 215, endPoint y: 112, distance: 49.4
click at [215, 112] on div "**********" at bounding box center [277, 108] width 210 height 117
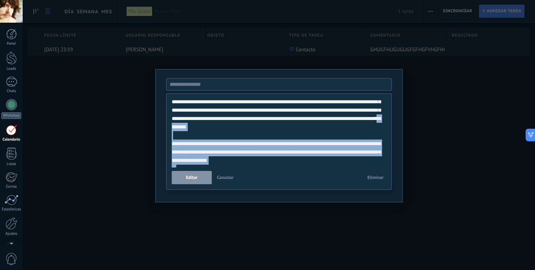
scroll to position [0, 0]
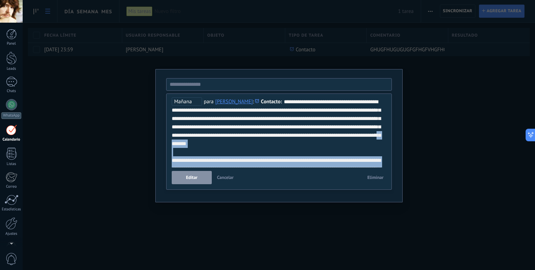
click at [229, 175] on span "Cancelar" at bounding box center [225, 177] width 17 height 6
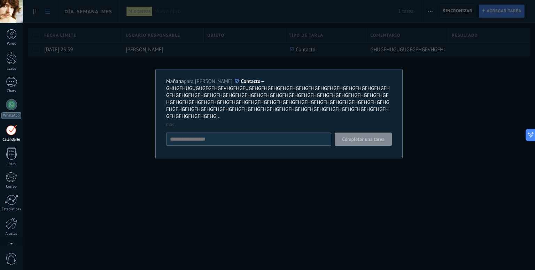
click at [173, 125] on link "más" at bounding box center [170, 124] width 8 height 6
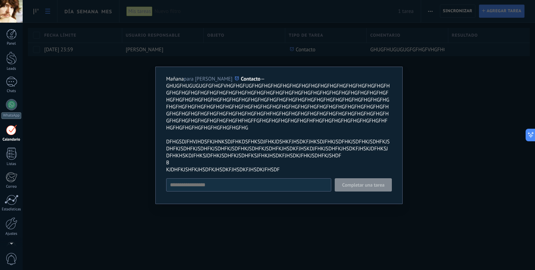
click at [439, 125] on div "Mañana para carlos gomez Contacto — GHUGFHUGUGUGFGFHGFVHGFHGFUGFHGFHGFHGFHGFHGF…" at bounding box center [279, 135] width 513 height 270
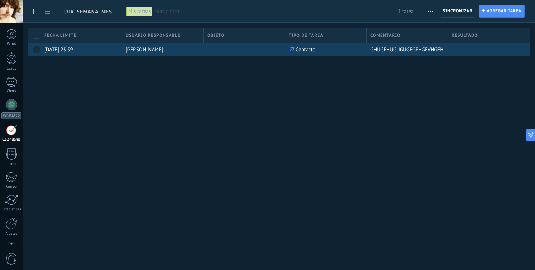
click at [218, 49] on div at bounding box center [243, 49] width 78 height 13
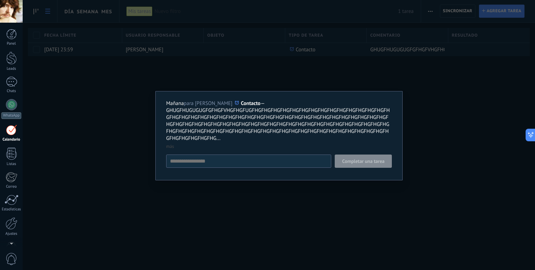
click at [216, 69] on div "Mañana para carlos gomez Contacto — GHUGFHUGUGUGFGFHGFVHGFHGFUGFHGFHGFHGFHGFHGF…" at bounding box center [279, 135] width 513 height 270
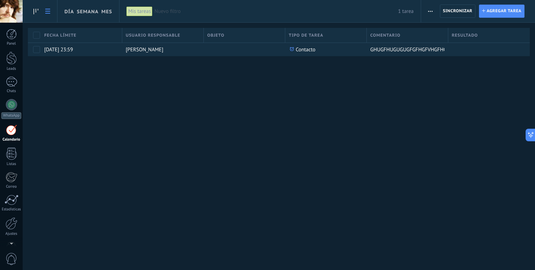
click at [218, 32] on span "Objeto" at bounding box center [215, 35] width 17 height 7
click at [239, 59] on div "Ascendiente" at bounding box center [244, 60] width 81 height 10
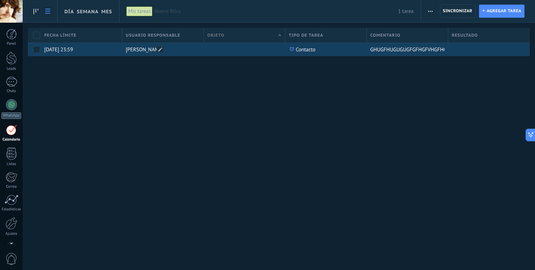
click at [204, 46] on div "[PERSON_NAME]" at bounding box center [163, 50] width 82 height 14
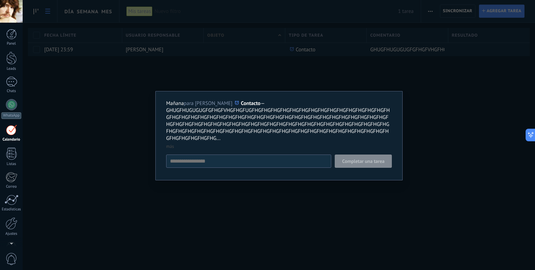
click at [175, 81] on div "Mañana para carlos gomez Contacto — GHUGFHUGUGUGFGFHGFVHGFHGFUGFHGFHGFHGFHGFHGF…" at bounding box center [279, 135] width 513 height 270
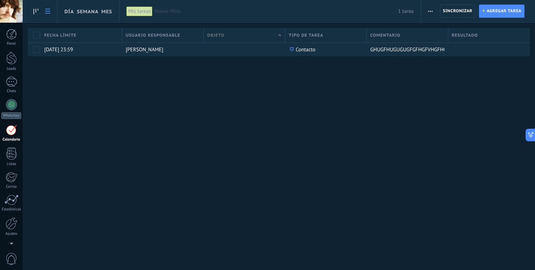
click at [164, 12] on span "Nuevo filtro" at bounding box center [276, 11] width 244 height 7
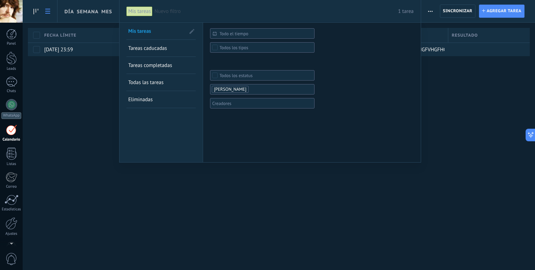
click at [139, 50] on span "Tareas caducadas" at bounding box center [147, 48] width 39 height 7
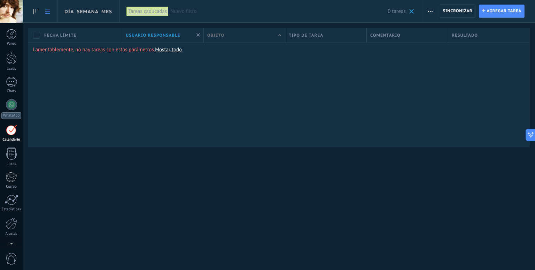
click at [153, 16] on div "Tareas caducadas" at bounding box center [148, 11] width 42 height 10
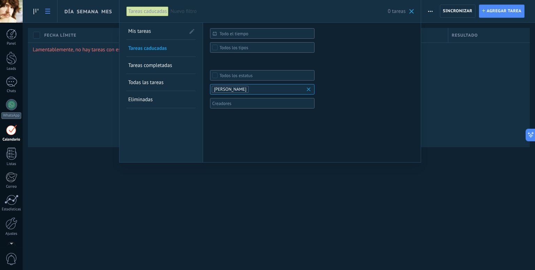
click at [162, 69] on link "Tareas completadas" at bounding box center [161, 65] width 66 height 17
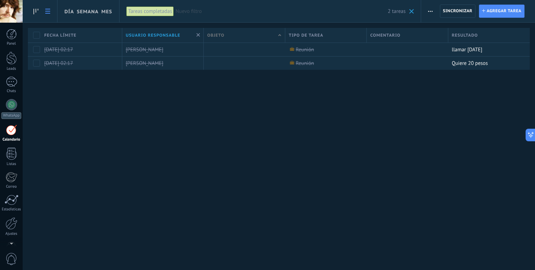
click at [159, 11] on div "Tareas completadas" at bounding box center [150, 11] width 47 height 10
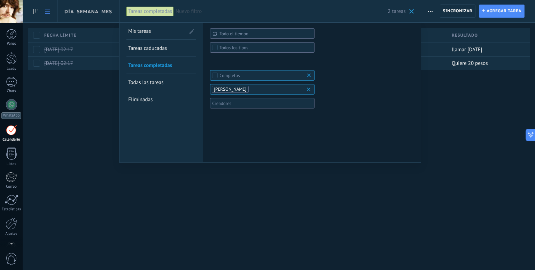
click at [162, 83] on span "Todas las tareas" at bounding box center [145, 82] width 35 height 7
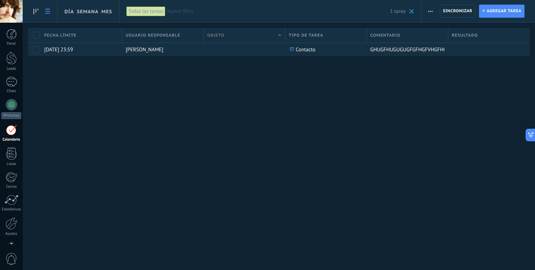
click at [151, 10] on div "Todas las tareas" at bounding box center [146, 11] width 39 height 10
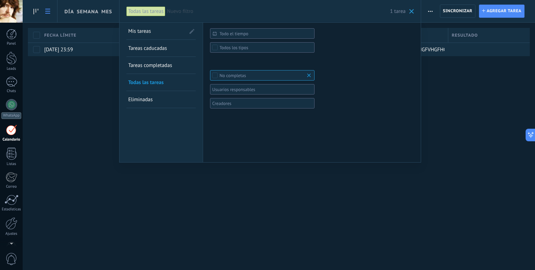
click at [235, 92] on div at bounding box center [260, 89] width 98 height 8
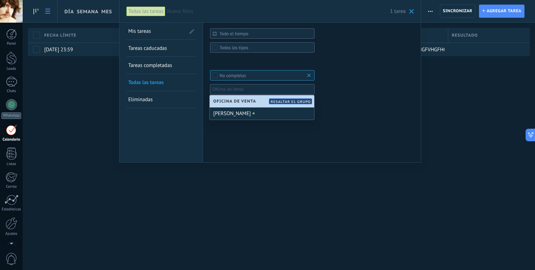
click at [336, 83] on form "Todo el tiempo Todo el tiempo Hoy Ayer Últimos ** 30 dias Esta semana La última…" at bounding box center [312, 72] width 204 height 89
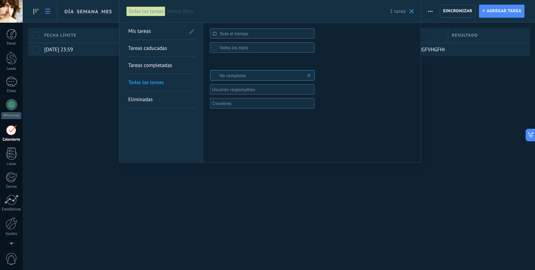
click at [97, 75] on div at bounding box center [267, 135] width 535 height 270
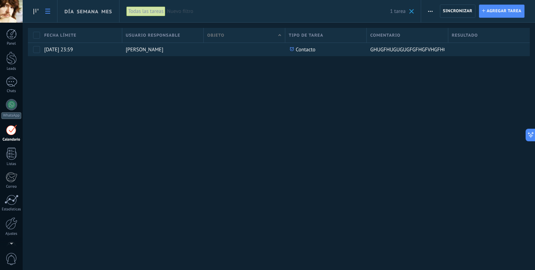
click at [11, 130] on div at bounding box center [11, 129] width 11 height 11
click at [431, 12] on span "button" at bounding box center [430, 11] width 5 height 13
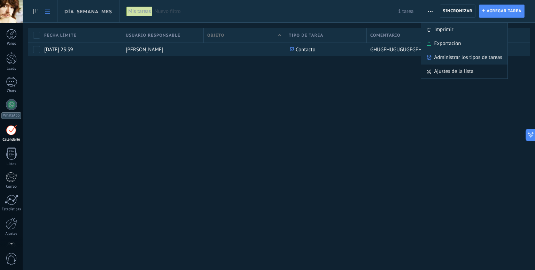
click at [473, 74] on span "Ajustes de la lista" at bounding box center [454, 71] width 39 height 14
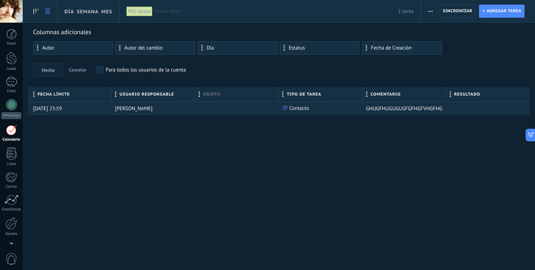
click at [224, 46] on div "Día" at bounding box center [237, 48] width 73 height 6
click at [202, 49] on span at bounding box center [202, 48] width 2 height 6
click at [196, 126] on div "Día Semana Mes Imprimir Exportación Administrar los tipos de tareas Sincronizar…" at bounding box center [279, 69] width 513 height 138
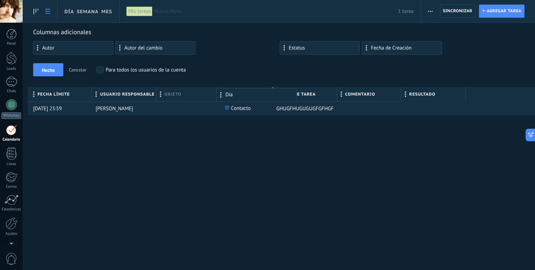
drag, startPoint x: 204, startPoint y: 47, endPoint x: 222, endPoint y: 91, distance: 48.1
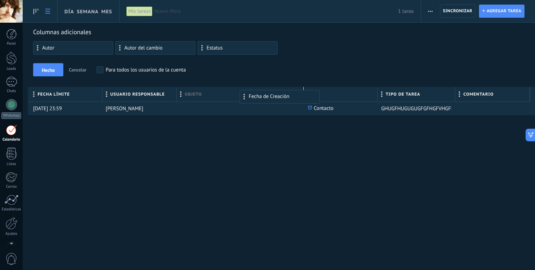
drag, startPoint x: 297, startPoint y: 49, endPoint x: 257, endPoint y: 93, distance: 59.7
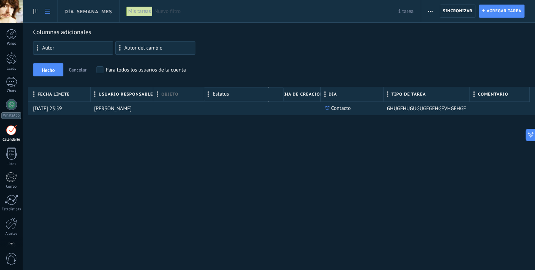
drag, startPoint x: 222, startPoint y: 49, endPoint x: 229, endPoint y: 91, distance: 41.6
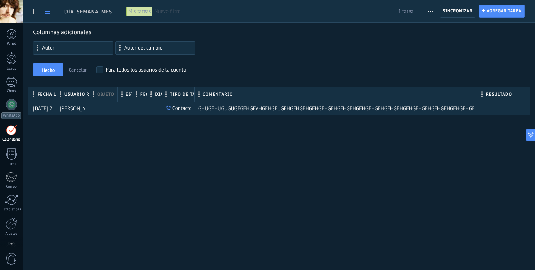
click at [386, 153] on div "Día Semana Mes Imprimir Exportación Administrar los tipos de tareas Sincronizar…" at bounding box center [279, 135] width 513 height 270
click at [144, 94] on div at bounding box center [147, 94] width 8 height 13
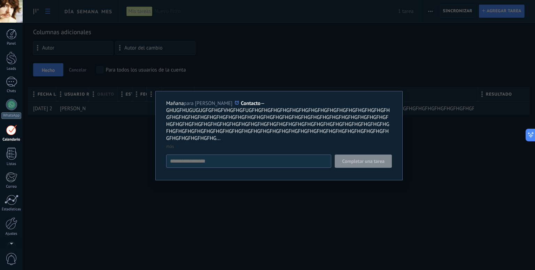
drag, startPoint x: 240, startPoint y: 141, endPoint x: 202, endPoint y: 129, distance: 40.0
click at [202, 129] on p "Mañana para carlos gomez Contacto — GHUGFHUGUGUGFGFHGFVHGFHGFUGFHGFHGFHGFHGFHGF…" at bounding box center [279, 121] width 226 height 42
type textarea "**********"
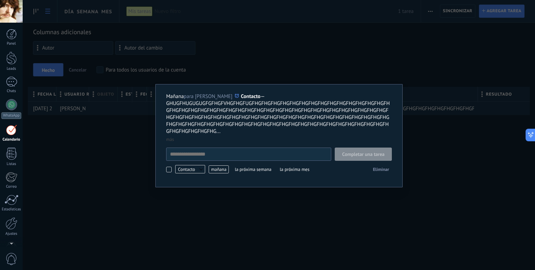
scroll to position [7, 0]
click at [168, 138] on link "más" at bounding box center [170, 139] width 8 height 6
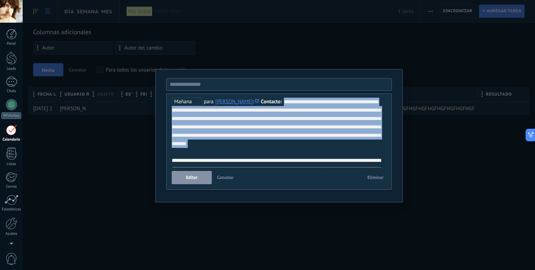
drag, startPoint x: 275, startPoint y: 165, endPoint x: 194, endPoint y: 96, distance: 106.3
click at [194, 96] on div "**********" at bounding box center [279, 141] width 226 height 96
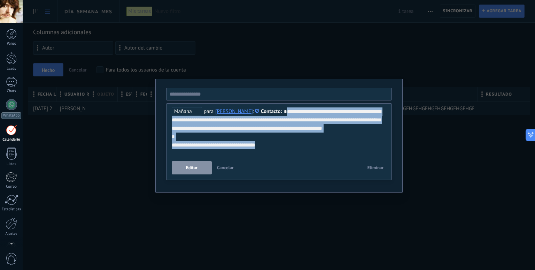
drag, startPoint x: 289, startPoint y: 155, endPoint x: 156, endPoint y: 122, distance: 136.9
click at [156, 122] on div "**********" at bounding box center [278, 136] width 247 height 114
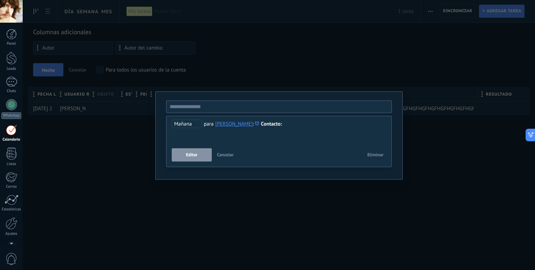
click at [194, 151] on button "Editar" at bounding box center [192, 154] width 40 height 13
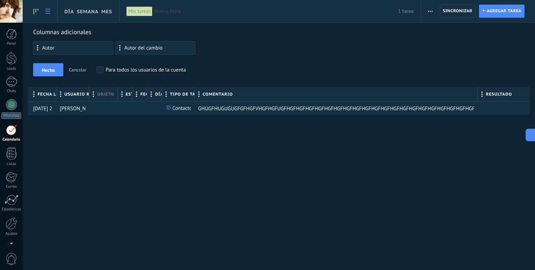
click at [194, 151] on div "Día Semana Mes Imprimir Exportación Administrar los tipos de tareas Sincronizar…" at bounding box center [279, 135] width 513 height 270
click at [449, 13] on span "Sincronizar" at bounding box center [458, 11] width 30 height 4
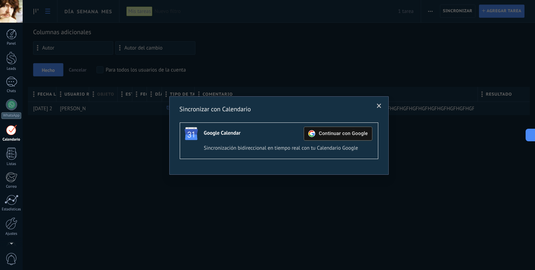
click at [344, 132] on span "Continuar con Google" at bounding box center [343, 134] width 49 height 6
click at [378, 104] on span at bounding box center [379, 106] width 5 height 5
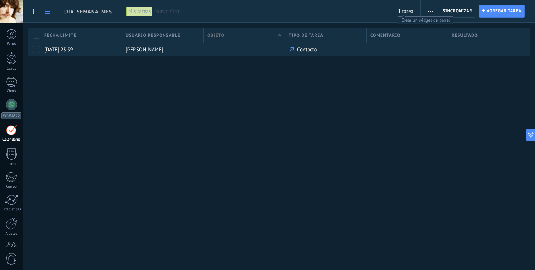
click at [403, 11] on span "1 tarea" at bounding box center [406, 11] width 16 height 7
click at [413, 20] on span "Crear un widget de panel" at bounding box center [426, 19] width 54 height 7
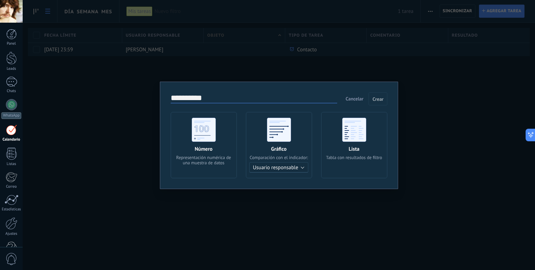
click at [206, 136] on use at bounding box center [204, 129] width 24 height 24
click at [351, 143] on div "Lista Tabla con resultados de filtro" at bounding box center [354, 145] width 66 height 66
click at [381, 95] on button "Crear" at bounding box center [378, 98] width 19 height 13
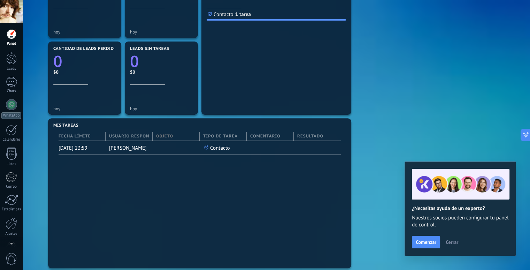
scroll to position [209, 0]
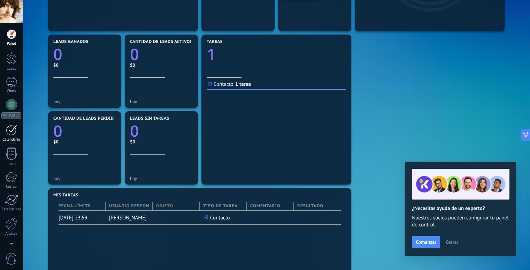
click at [11, 134] on div at bounding box center [11, 129] width 11 height 11
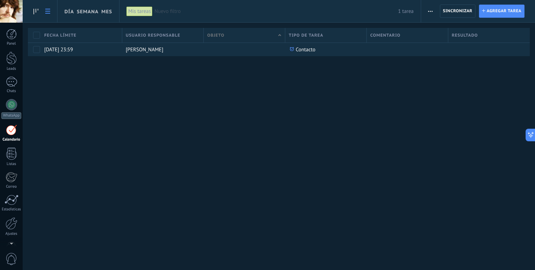
click at [10, 132] on div at bounding box center [11, 129] width 11 height 11
click at [11, 62] on div at bounding box center [11, 58] width 10 height 13
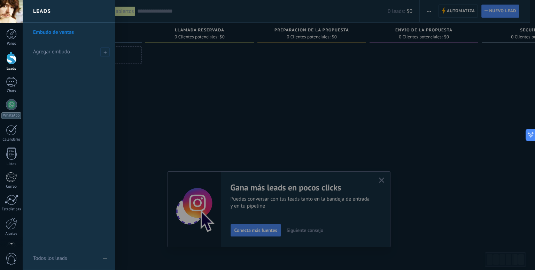
click at [68, 32] on link "Embudo de ventas" at bounding box center [70, 33] width 75 height 20
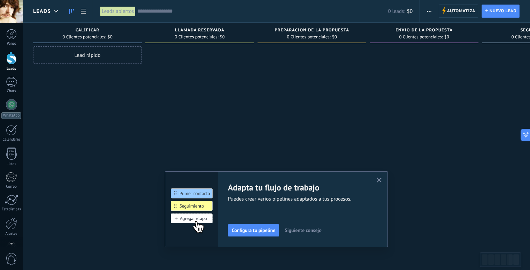
click at [81, 59] on div "Lead rápido" at bounding box center [87, 54] width 109 height 17
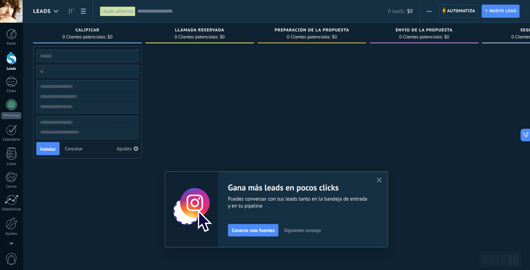
click at [64, 70] on input "numeric" at bounding box center [87, 71] width 102 height 10
click at [74, 86] on input "text" at bounding box center [87, 87] width 102 height 10
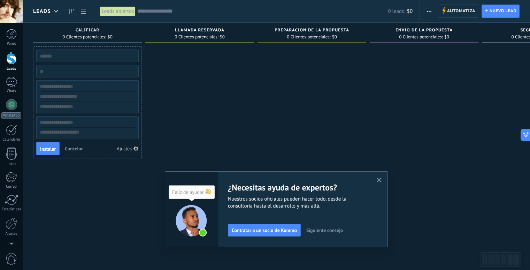
click at [77, 71] on input "numeric" at bounding box center [87, 71] width 102 height 10
type input "****"
click at [66, 86] on input "text" at bounding box center [87, 87] width 102 height 10
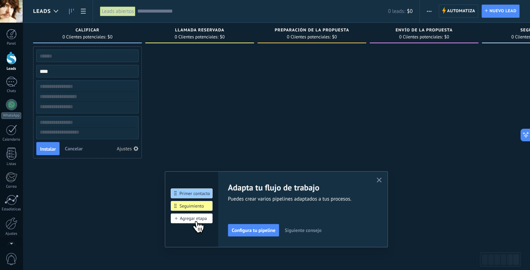
click at [49, 57] on input "text" at bounding box center [87, 56] width 102 height 10
click at [75, 133] on textarea at bounding box center [88, 133] width 102 height 10
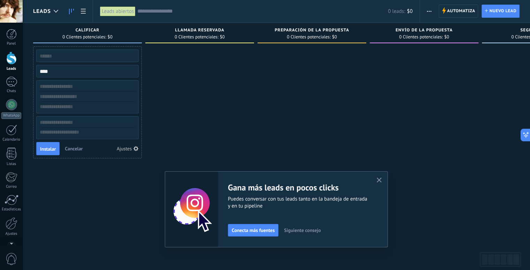
click at [86, 57] on input "text" at bounding box center [87, 56] width 102 height 10
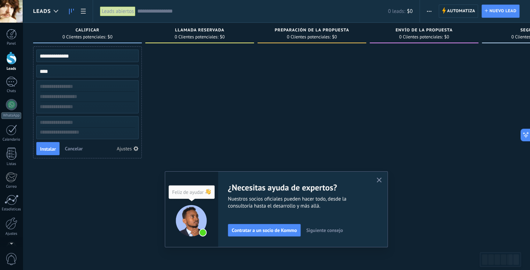
type input "**********"
click at [76, 84] on input "text" at bounding box center [87, 87] width 102 height 10
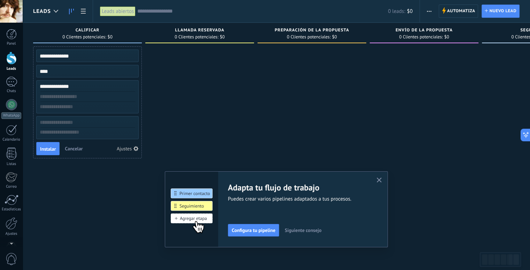
type input "**********"
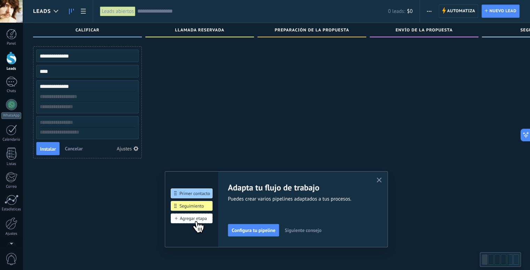
scroll to position [12, 0]
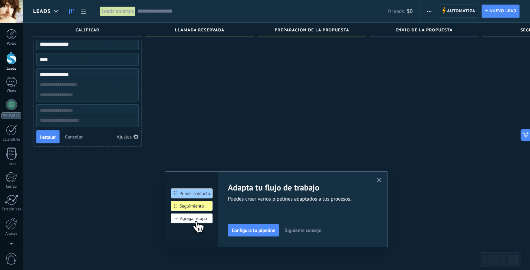
click at [76, 84] on input "text" at bounding box center [87, 85] width 102 height 10
type input "**********"
click at [59, 94] on input "text" at bounding box center [87, 95] width 102 height 10
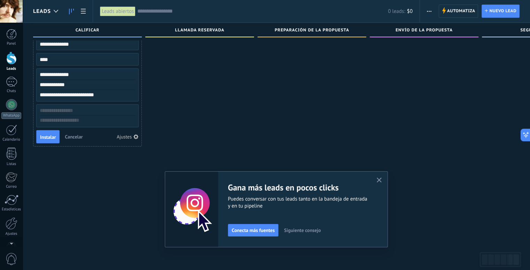
type input "**********"
click at [81, 112] on input "text" at bounding box center [87, 111] width 102 height 10
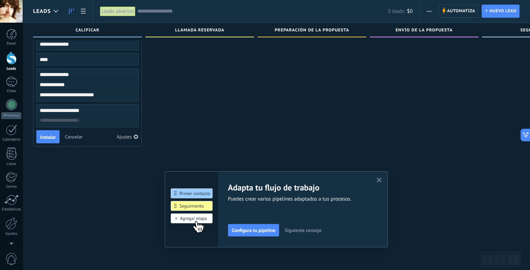
type input "**********"
click at [77, 120] on textarea at bounding box center [88, 121] width 102 height 10
type textarea "**"
type textarea "***"
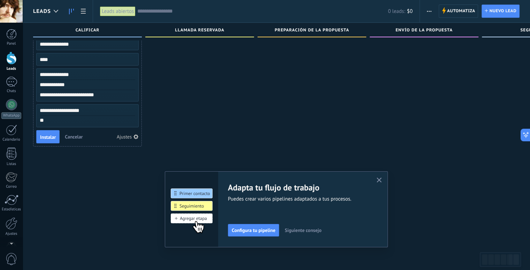
type textarea "***"
type textarea "****"
type textarea "*****"
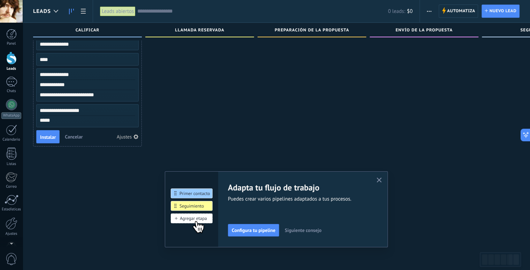
type textarea "******"
type textarea "********"
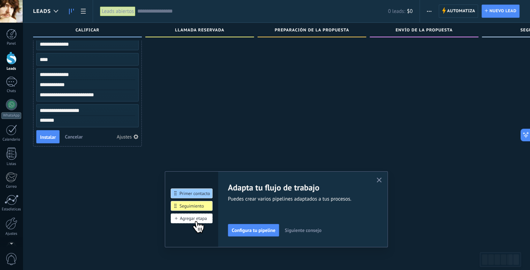
type textarea "********"
type textarea "*********"
type textarea "**********"
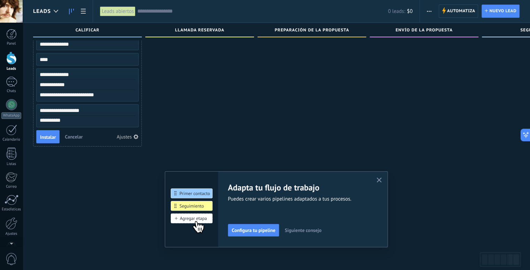
type textarea "**********"
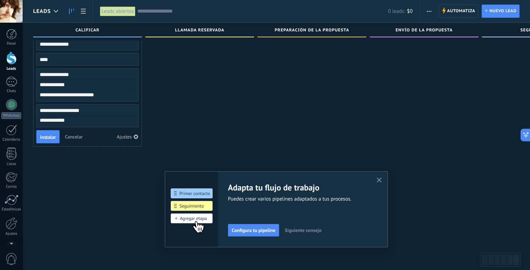
type textarea "**********"
click at [44, 136] on span "Instalar" at bounding box center [48, 137] width 16 height 5
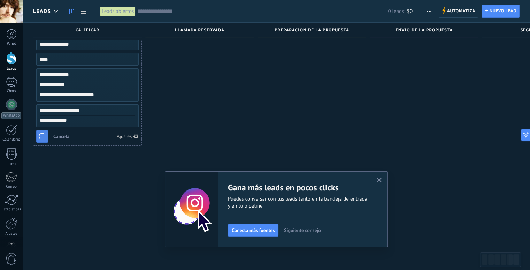
type textarea "**********"
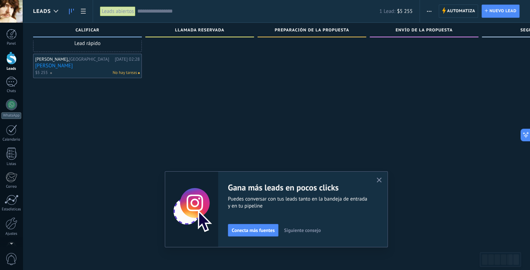
click at [190, 107] on div at bounding box center [199, 124] width 109 height 179
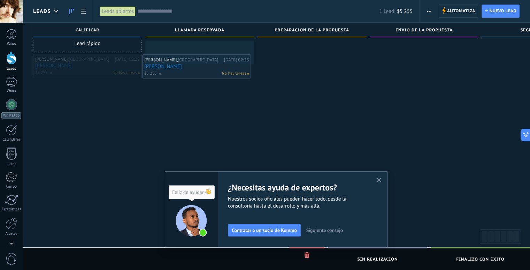
drag, startPoint x: 85, startPoint y: 63, endPoint x: 196, endPoint y: 63, distance: 111.5
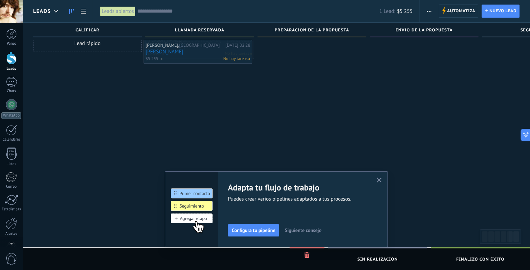
drag, startPoint x: 207, startPoint y: 45, endPoint x: 206, endPoint y: 51, distance: 5.5
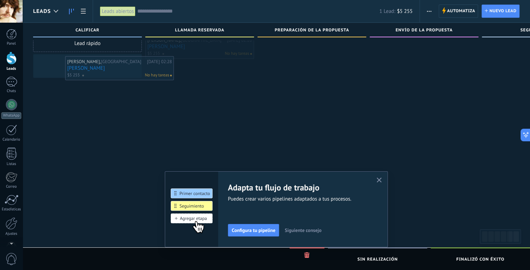
drag, startPoint x: 206, startPoint y: 51, endPoint x: 114, endPoint y: 71, distance: 93.7
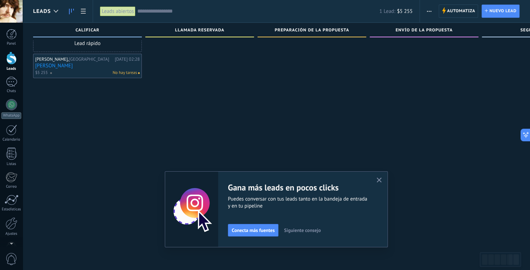
click at [121, 76] on div "[PERSON_NAME], RANCHO LOS [PERSON_NAME][DATE] 02:28 [PERSON_NAME] $5 255 No hay…" at bounding box center [87, 66] width 109 height 24
click at [126, 73] on span "No hay tareas" at bounding box center [125, 73] width 24 height 6
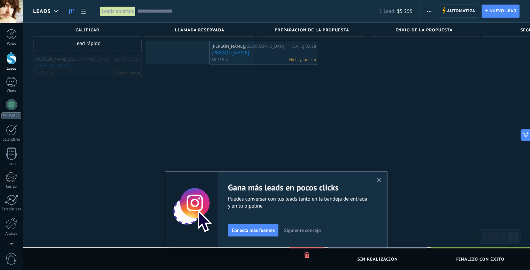
drag, startPoint x: 76, startPoint y: 71, endPoint x: 332, endPoint y: 58, distance: 256.2
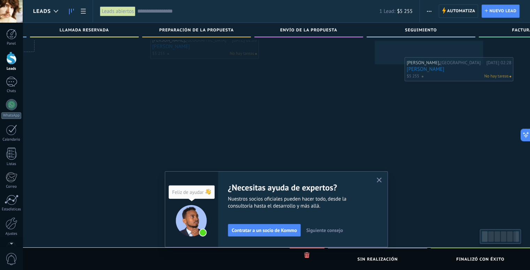
scroll to position [0, 122]
drag, startPoint x: 319, startPoint y: 55, endPoint x: 405, endPoint y: 73, distance: 87.4
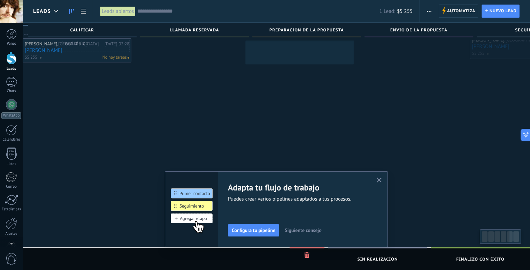
scroll to position [0, 0]
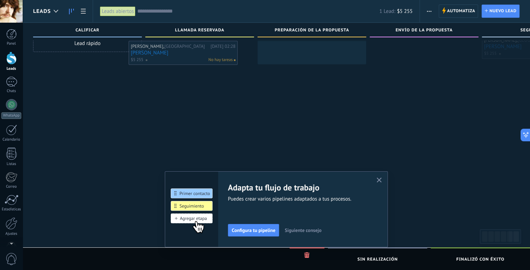
drag, startPoint x: 412, startPoint y: 48, endPoint x: 181, endPoint y: 55, distance: 231.5
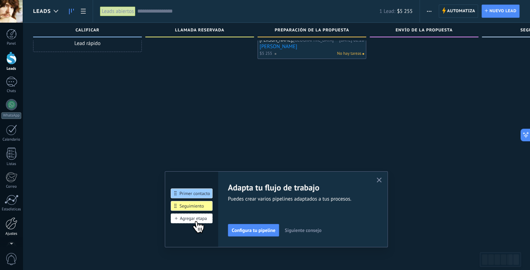
click at [12, 233] on div "Ajustes" at bounding box center [11, 233] width 20 height 5
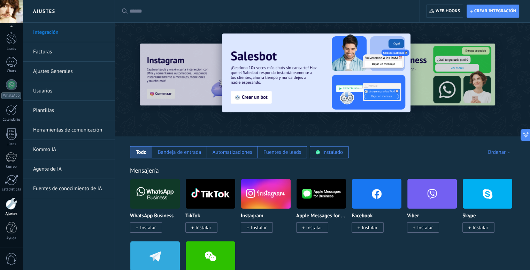
click at [61, 132] on link "Herramientas de comunicación" at bounding box center [70, 130] width 75 height 20
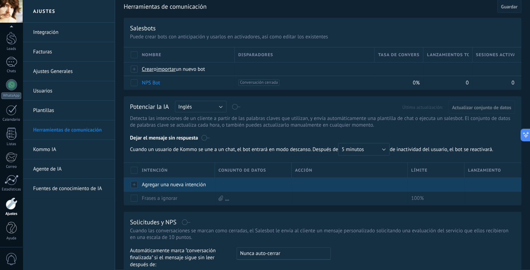
scroll to position [35, 0]
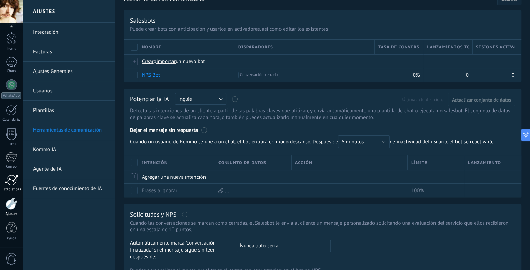
click at [10, 184] on div at bounding box center [12, 180] width 14 height 10
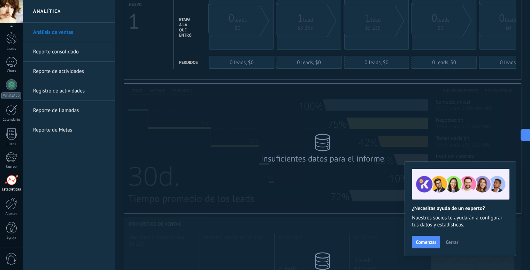
scroll to position [32, 0]
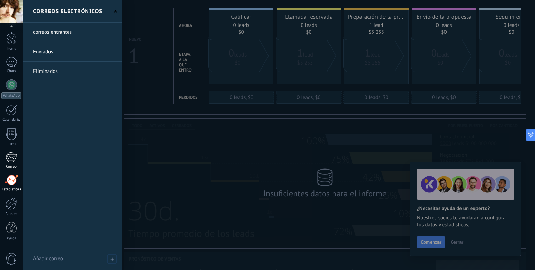
click at [8, 158] on div at bounding box center [12, 157] width 12 height 10
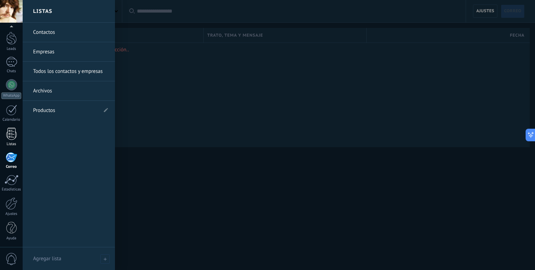
click at [13, 133] on div at bounding box center [11, 134] width 10 height 12
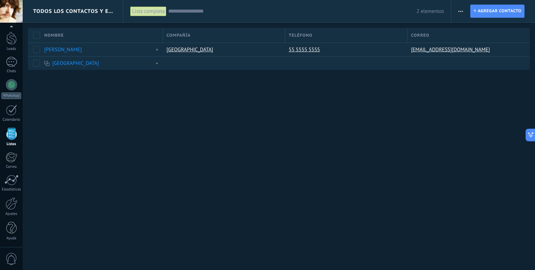
click at [13, 137] on div at bounding box center [11, 134] width 10 height 12
click at [161, 162] on div "Todos los contactos y empresas Lista completa Aplicar 2 elementos Lista complet…" at bounding box center [279, 135] width 513 height 270
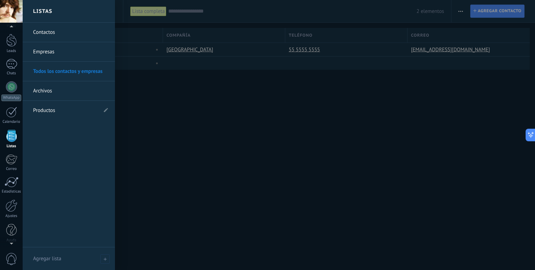
click at [47, 89] on link "Archivos" at bounding box center [70, 91] width 75 height 20
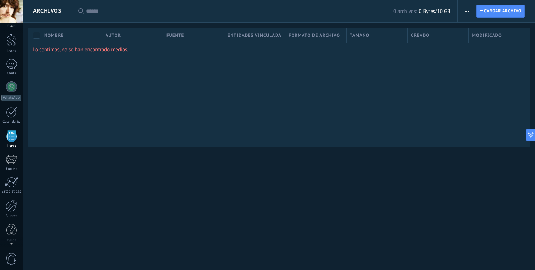
click at [56, 51] on p "Lo sentimos, no se han encontrado medios." at bounding box center [279, 49] width 493 height 7
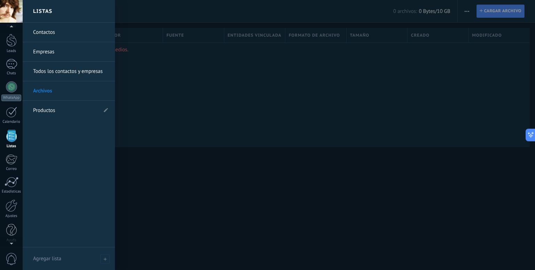
click at [64, 70] on link "Todos los contactos y empresas" at bounding box center [70, 72] width 75 height 20
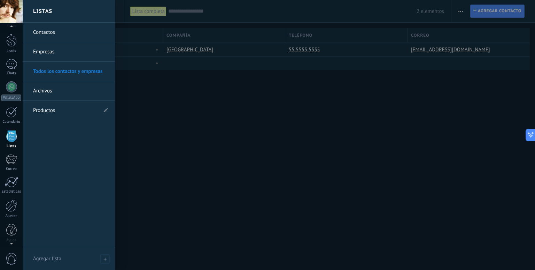
click at [9, 139] on div at bounding box center [11, 136] width 10 height 12
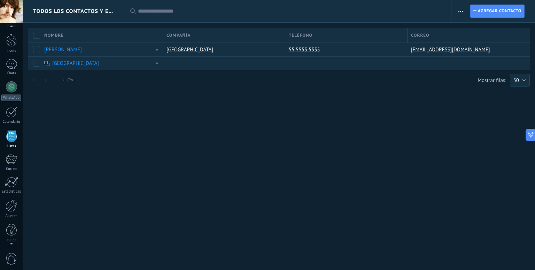
click at [9, 139] on div at bounding box center [11, 136] width 10 height 12
click at [13, 137] on div at bounding box center [11, 136] width 10 height 12
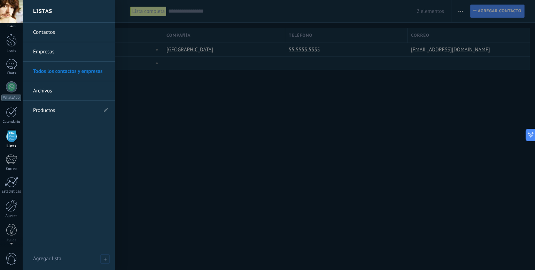
click at [55, 30] on link "Contactos" at bounding box center [70, 33] width 75 height 20
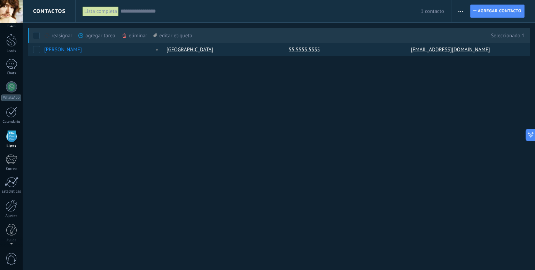
click at [166, 36] on div "editar etiqueta màs" at bounding box center [172, 35] width 39 height 15
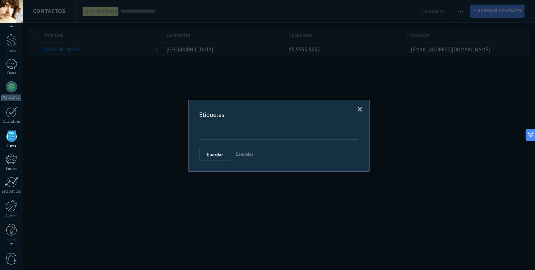
click at [227, 136] on input "text" at bounding box center [229, 133] width 52 height 10
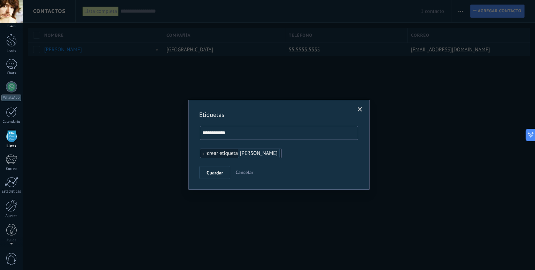
type input "**********"
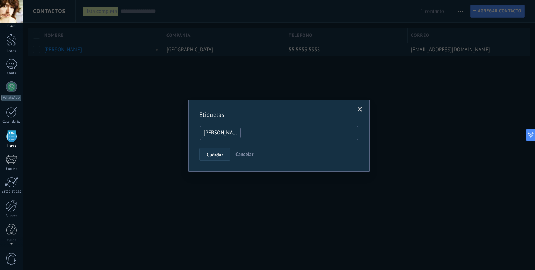
click at [220, 155] on span "Guardar" at bounding box center [215, 154] width 16 height 5
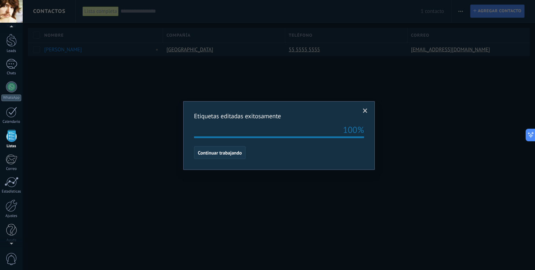
click at [223, 154] on span "Continuar trabajando" at bounding box center [220, 152] width 44 height 5
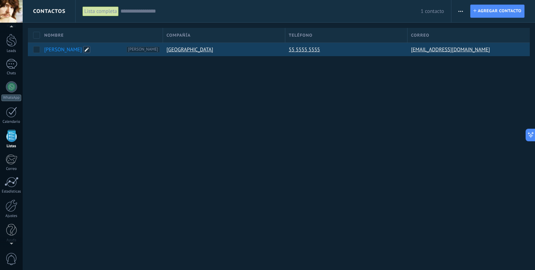
click at [85, 48] on span at bounding box center [86, 49] width 7 height 7
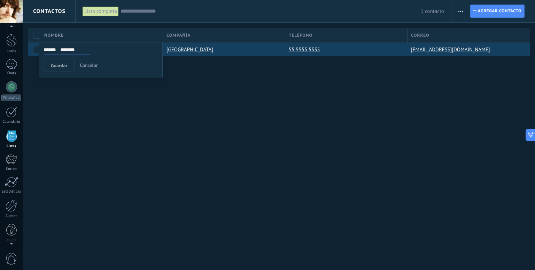
click at [298, 91] on div "Contactos Lista completa Aplicar 1 contacto Lista completa Contactos sin tareas…" at bounding box center [279, 135] width 513 height 270
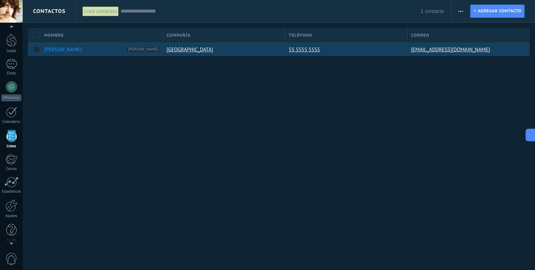
drag, startPoint x: 446, startPoint y: 159, endPoint x: 405, endPoint y: 148, distance: 42.4
click at [405, 148] on div "Contactos Lista completa Aplicar 1 contacto Lista completa Contactos sin tareas…" at bounding box center [279, 135] width 513 height 270
drag, startPoint x: 404, startPoint y: 138, endPoint x: 305, endPoint y: 144, distance: 99.1
click at [305, 144] on div "Contactos Lista completa Aplicar 1 contacto Lista completa Contactos sin tareas…" at bounding box center [279, 135] width 513 height 270
click at [114, 47] on div "[PERSON_NAME]" at bounding box center [85, 49] width 82 height 6
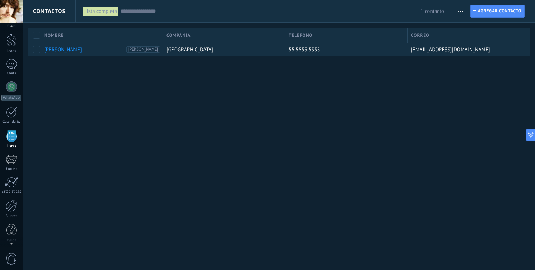
click at [116, 35] on div "Nombre" at bounding box center [102, 35] width 122 height 15
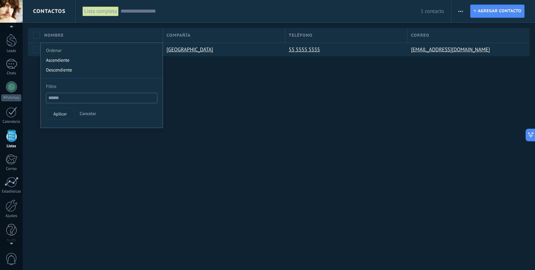
click at [69, 97] on input "text" at bounding box center [102, 98] width 112 height 10
click at [198, 96] on div "Contactos Lista completa Aplicar 1 contacto Lista completa Contactos sin tareas…" at bounding box center [279, 135] width 513 height 270
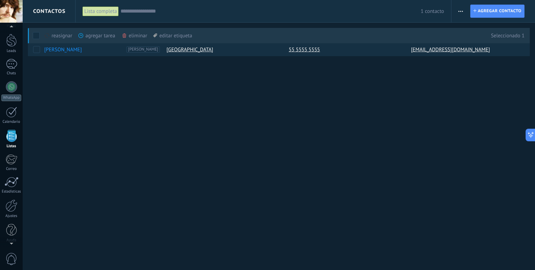
click at [157, 36] on span at bounding box center [155, 35] width 4 height 4
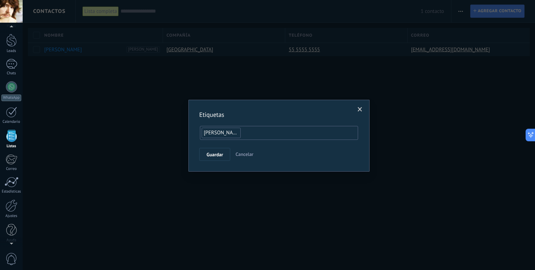
click at [312, 134] on li at bounding box center [300, 133] width 114 height 10
click at [212, 133] on span "[PERSON_NAME]" at bounding box center [223, 132] width 38 height 7
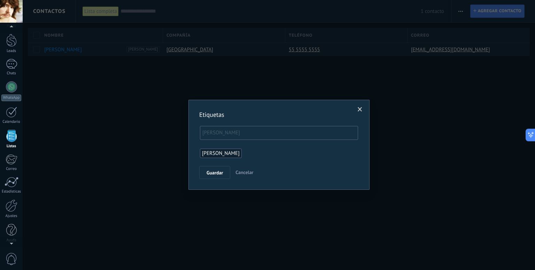
click at [212, 133] on input "text" at bounding box center [229, 133] width 52 height 10
click at [255, 133] on input "text" at bounding box center [229, 133] width 52 height 10
click at [225, 157] on ul "[PERSON_NAME]" at bounding box center [279, 153] width 162 height 13
click at [231, 150] on span "[PERSON_NAME]" at bounding box center [221, 153] width 38 height 7
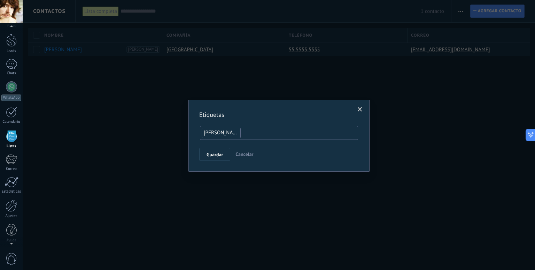
click at [252, 131] on input "text" at bounding box center [269, 133] width 52 height 10
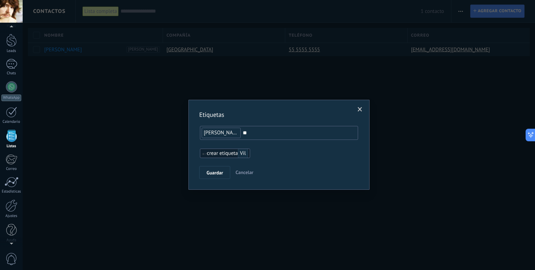
type input "*"
type input "**********"
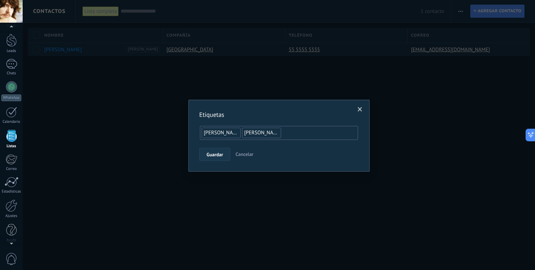
click at [225, 152] on button "Guardar" at bounding box center [214, 154] width 31 height 13
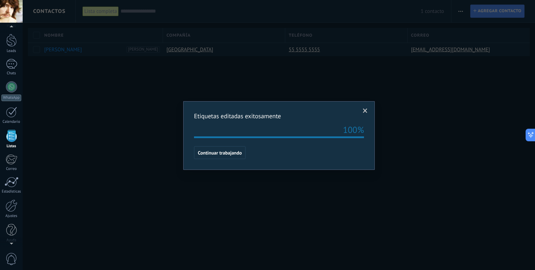
click at [225, 152] on span "Continuar trabajando" at bounding box center [220, 152] width 44 height 5
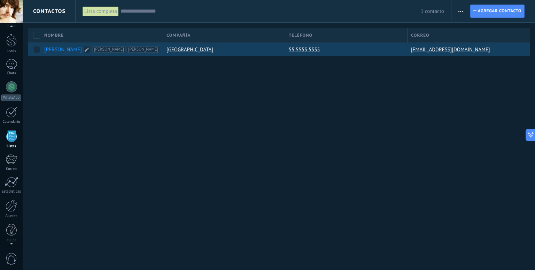
click at [152, 49] on span "[PERSON_NAME]" at bounding box center [143, 49] width 33 height 6
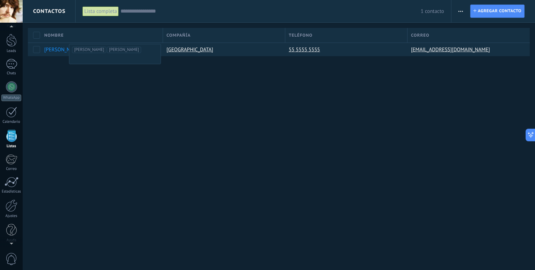
click at [143, 73] on div "Contactos Lista completa Aplicar 1 contacto Lista completa Contactos sin tareas…" at bounding box center [279, 39] width 513 height 79
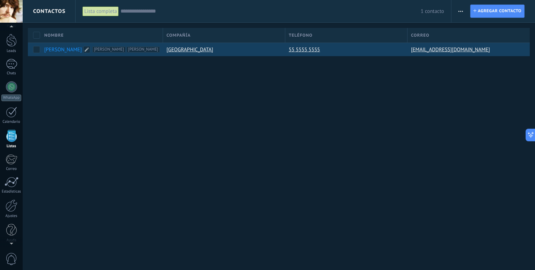
click at [106, 49] on span "[PERSON_NAME]" at bounding box center [108, 49] width 33 height 6
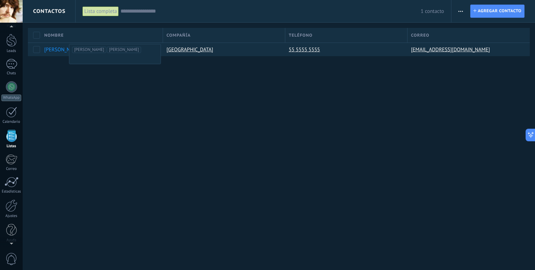
click at [113, 80] on div "Contactos Lista completa Aplicar 1 contacto Lista completa Contactos sin tareas…" at bounding box center [279, 135] width 513 height 270
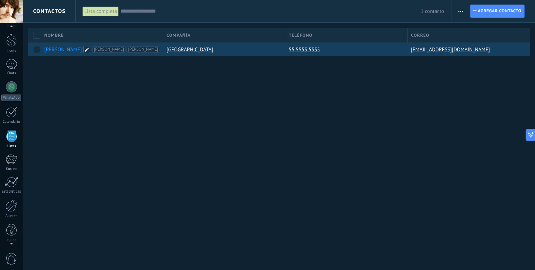
click at [85, 50] on span at bounding box center [86, 49] width 7 height 7
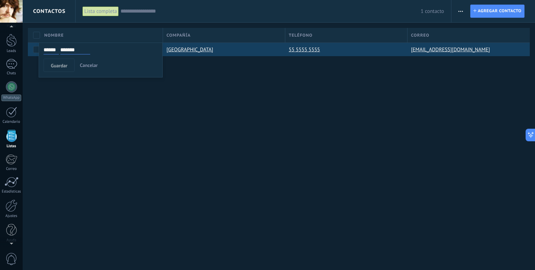
click at [273, 100] on div "Contactos Lista completa Aplicar 1 contacto Lista completa Contactos sin tareas…" at bounding box center [279, 135] width 513 height 270
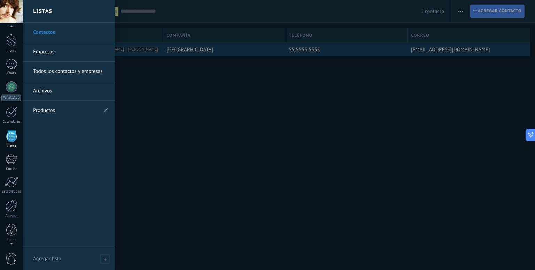
click at [59, 51] on link "Empresas" at bounding box center [70, 52] width 75 height 20
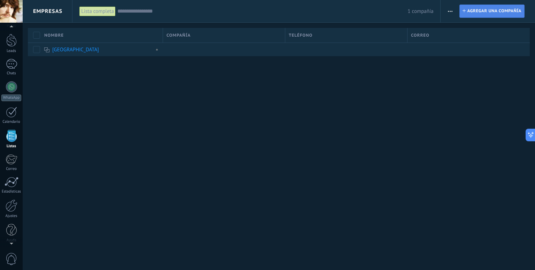
click at [483, 12] on span "Agregar una compañía" at bounding box center [494, 11] width 54 height 13
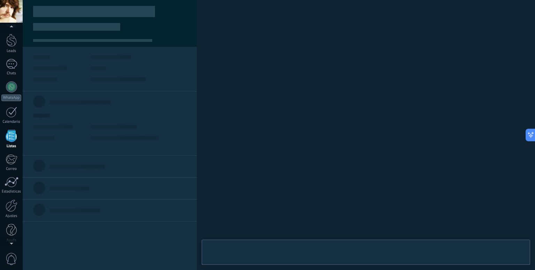
type textarea "***"
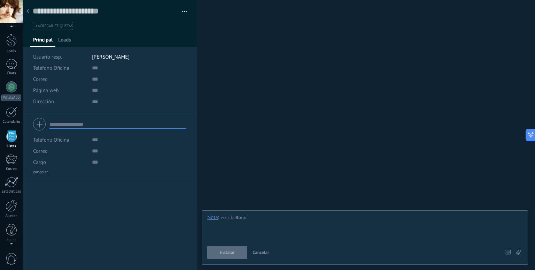
scroll to position [7, 0]
click at [67, 41] on span "Leads" at bounding box center [64, 42] width 13 height 10
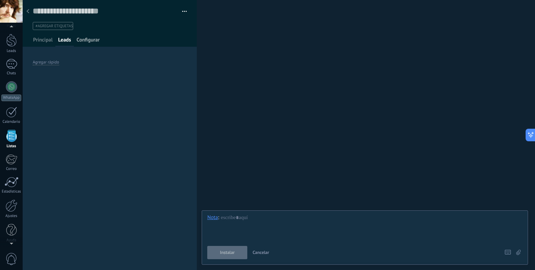
click at [97, 39] on span "Configurar" at bounding box center [88, 42] width 23 height 10
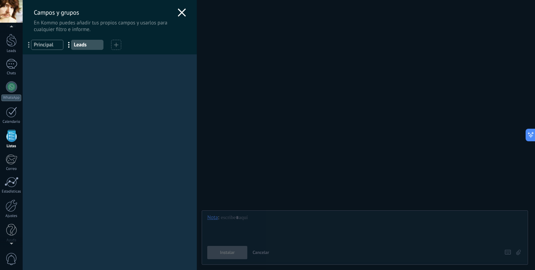
click at [23, 114] on div "Campos y grupos En Kommo puedes añadir tus propios campos y usarlos para cualqu…" at bounding box center [279, 135] width 513 height 270
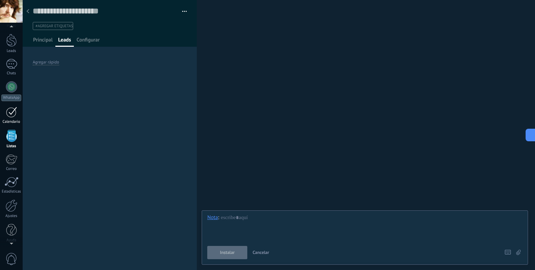
click at [11, 115] on div at bounding box center [11, 112] width 11 height 11
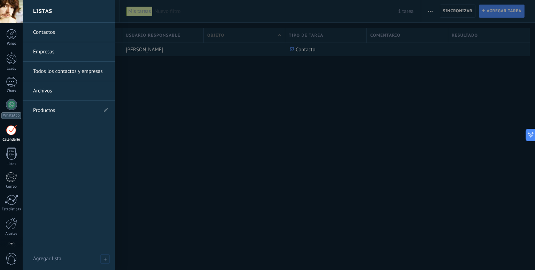
click at [64, 33] on link "Contactos" at bounding box center [70, 33] width 75 height 20
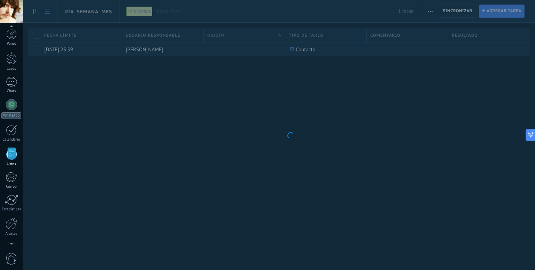
scroll to position [18, 0]
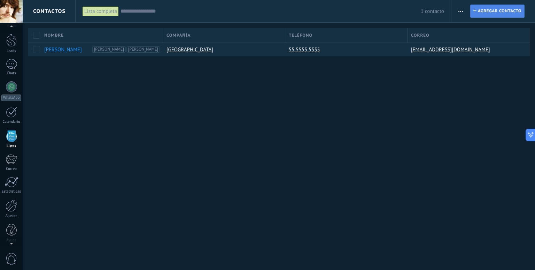
click at [496, 10] on span "Agregar contacto" at bounding box center [500, 11] width 44 height 13
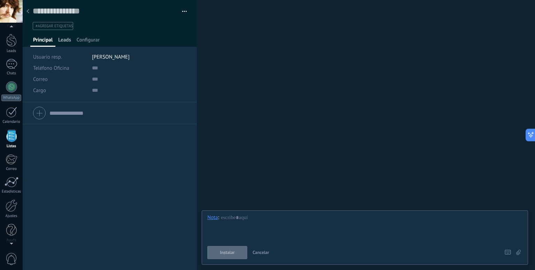
click at [69, 41] on span "Leads" at bounding box center [64, 42] width 13 height 10
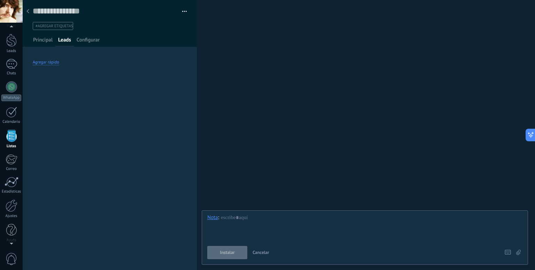
click at [52, 64] on div "Agregar rápido" at bounding box center [46, 63] width 26 height 6
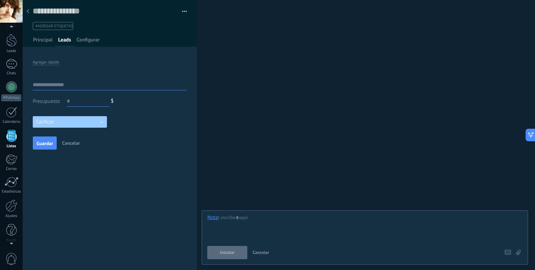
click at [101, 122] on button "Calificar" at bounding box center [70, 122] width 74 height 12
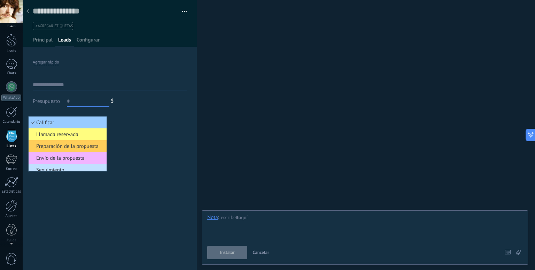
click at [82, 153] on li "Envío de la propuesta" at bounding box center [68, 158] width 78 height 12
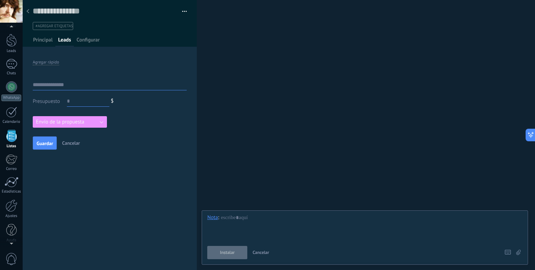
click at [69, 120] on span "Envío de la propuesta" at bounding box center [60, 122] width 48 height 7
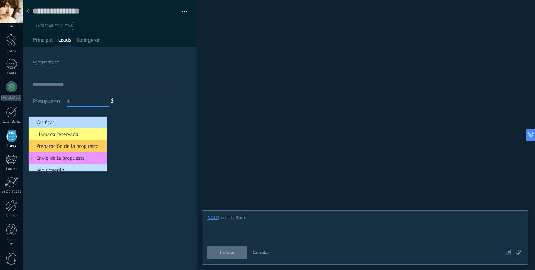
click at [66, 125] on span "Calificar" at bounding box center [67, 122] width 76 height 7
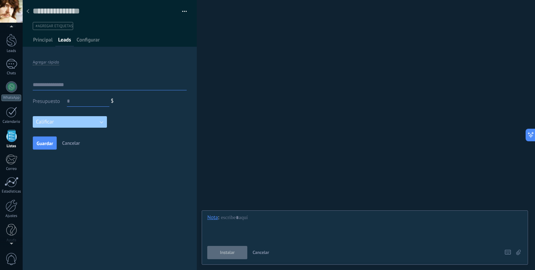
click at [71, 87] on input "text" at bounding box center [110, 84] width 154 height 11
click at [46, 40] on span "Principal" at bounding box center [43, 42] width 20 height 10
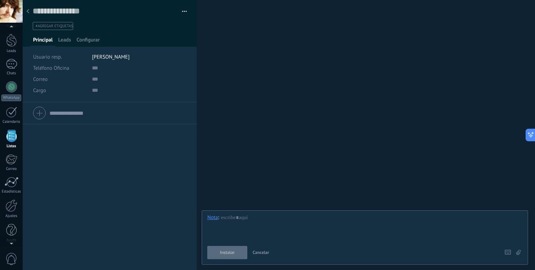
click at [38, 110] on div at bounding box center [109, 112] width 153 height 17
click at [99, 91] on input "text" at bounding box center [139, 90] width 95 height 11
click at [41, 115] on div at bounding box center [109, 112] width 153 height 17
click at [46, 172] on button "cancelar" at bounding box center [40, 172] width 15 height 6
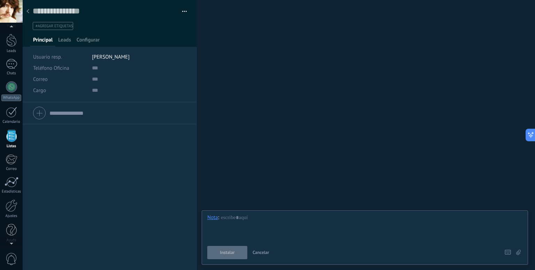
click at [187, 9] on div "Copie el nombre Guardar y crear Administrar etiquetas" at bounding box center [110, 15] width 175 height 30
click at [182, 12] on button "button" at bounding box center [182, 11] width 10 height 10
click at [169, 35] on span "Administrar etiquetas" at bounding box center [158, 38] width 48 height 14
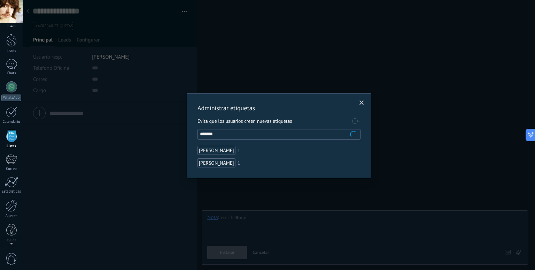
type input "********"
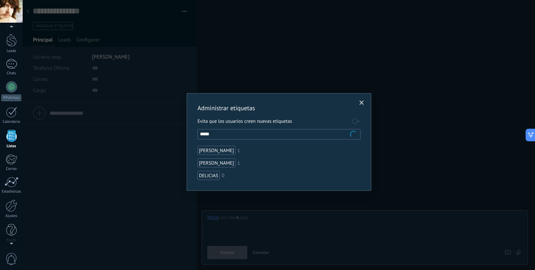
type input "******"
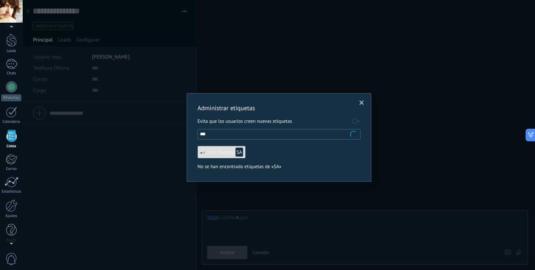
type input "****"
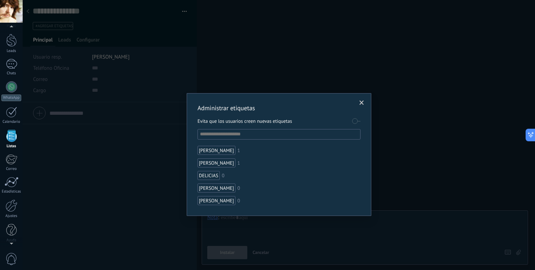
click at [362, 104] on span at bounding box center [362, 102] width 5 height 5
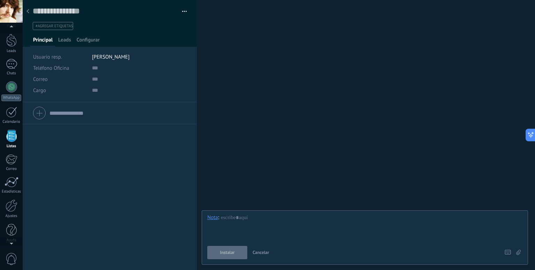
click at [29, 11] on icon at bounding box center [27, 11] width 3 height 4
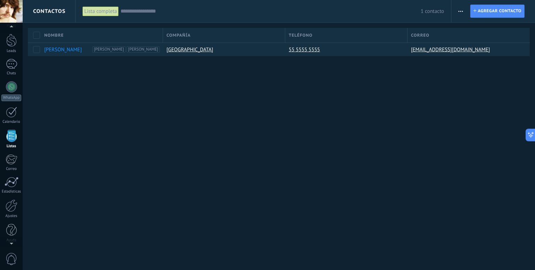
click at [136, 12] on input "text" at bounding box center [271, 11] width 300 height 7
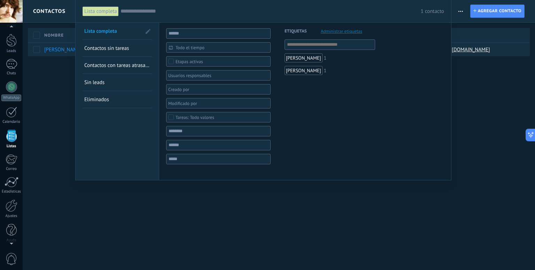
click at [308, 70] on div "[PERSON_NAME]" at bounding box center [304, 70] width 38 height 9
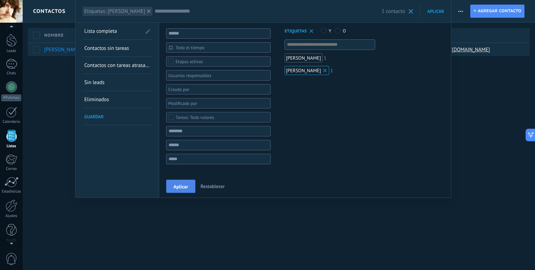
click at [184, 186] on span "Aplicar" at bounding box center [181, 186] width 15 height 5
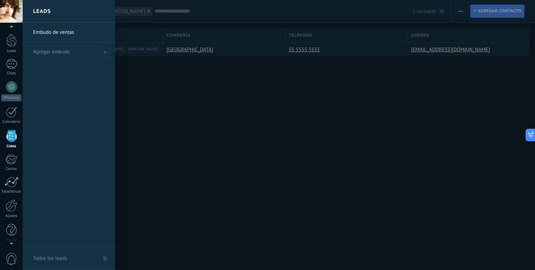
click at [58, 31] on link "Embudo de ventas" at bounding box center [70, 33] width 75 height 20
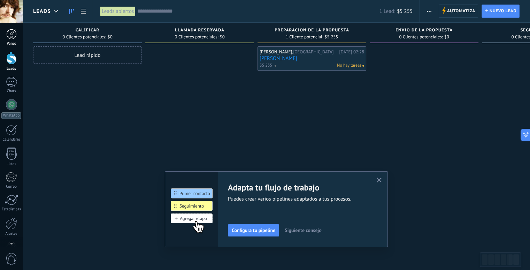
click at [13, 33] on div at bounding box center [11, 34] width 10 height 10
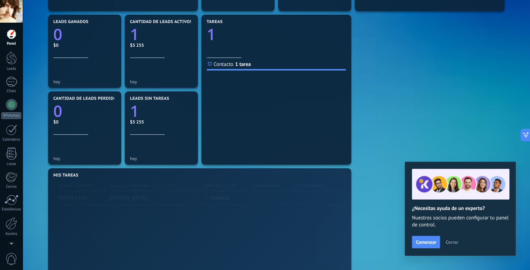
scroll to position [314, 0]
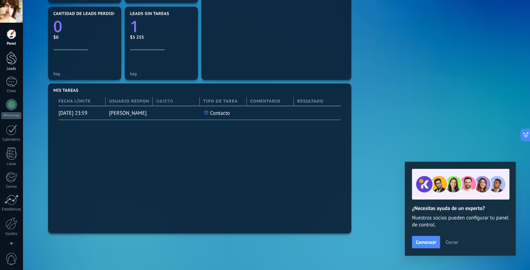
click at [11, 64] on div at bounding box center [11, 58] width 10 height 13
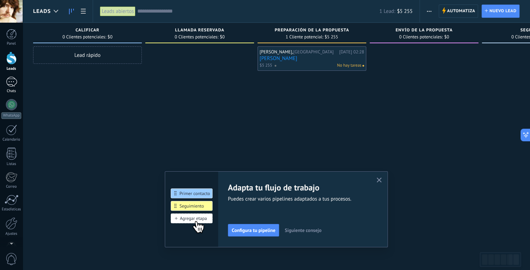
click at [14, 82] on div at bounding box center [11, 82] width 11 height 10
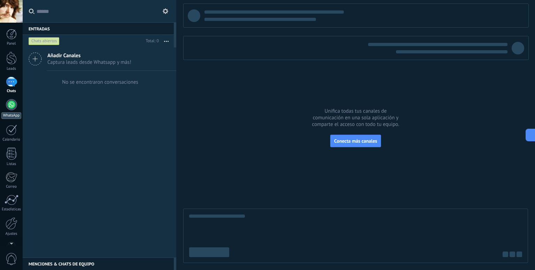
click at [11, 103] on div at bounding box center [11, 104] width 11 height 11
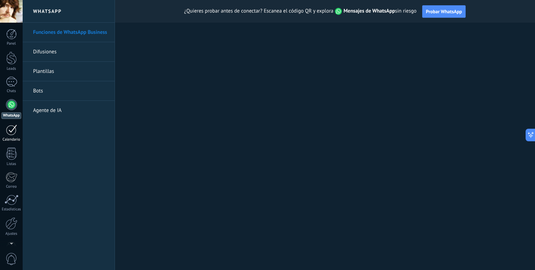
click at [14, 131] on div at bounding box center [11, 129] width 11 height 11
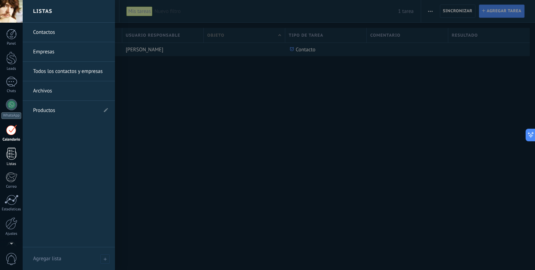
click at [12, 155] on div at bounding box center [11, 153] width 10 height 12
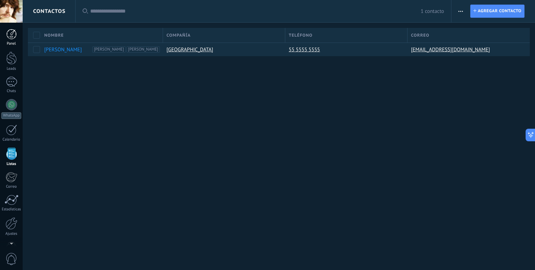
click at [13, 36] on div at bounding box center [11, 34] width 10 height 10
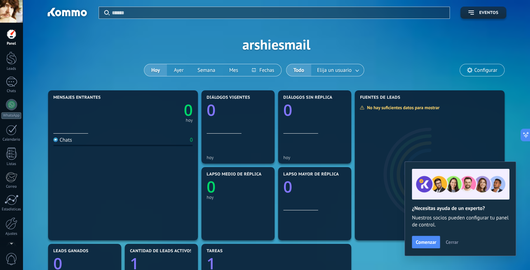
click at [15, 14] on div at bounding box center [11, 11] width 23 height 23
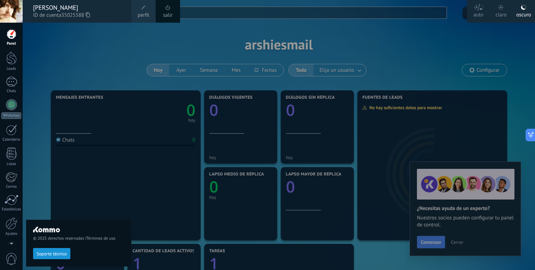
click at [79, 32] on div "© 2025 derechos reservados | Términos de uso Soporte técnico" at bounding box center [78, 146] width 105 height 247
click at [381, 58] on div at bounding box center [290, 135] width 535 height 270
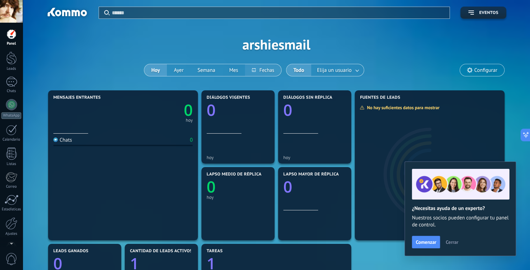
click at [268, 69] on button at bounding box center [263, 70] width 36 height 12
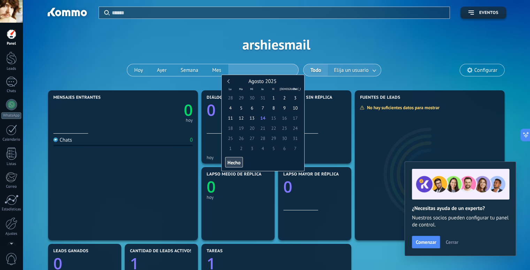
click at [367, 68] on div "Aplicar Eventos arshiesmail [DATE] [DATE] Semana Mes Todo Elija un usuario Conf…" at bounding box center [276, 44] width 487 height 89
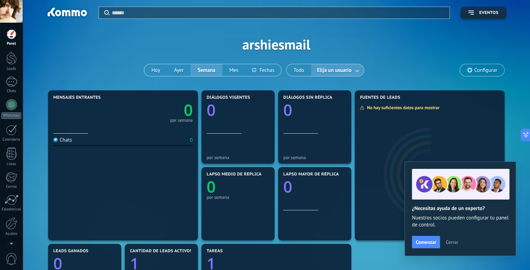
click at [353, 69] on link at bounding box center [357, 70] width 13 height 12
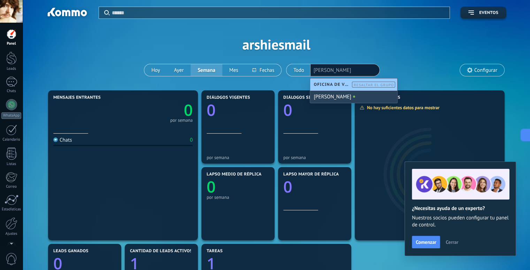
click at [342, 97] on div "[PERSON_NAME]" at bounding box center [353, 97] width 87 height 12
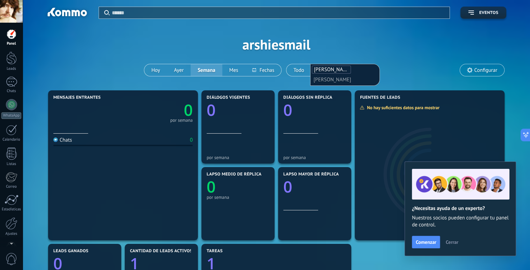
click at [404, 68] on div "Aplicar Eventos arshiesmail [DATE] [DATE] Semana Mes Todo Elija un usuario [PER…" at bounding box center [276, 44] width 487 height 89
click at [342, 67] on span "[PERSON_NAME]" at bounding box center [334, 70] width 40 height 9
click at [353, 70] on link at bounding box center [359, 70] width 13 height 12
click at [350, 92] on section "Diálogos sin réplica 0 por semana" at bounding box center [314, 126] width 73 height 73
click at [339, 69] on span "[PERSON_NAME]" at bounding box center [334, 70] width 40 height 9
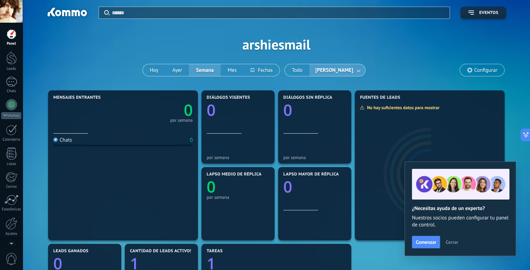
click at [357, 70] on link at bounding box center [359, 70] width 13 height 12
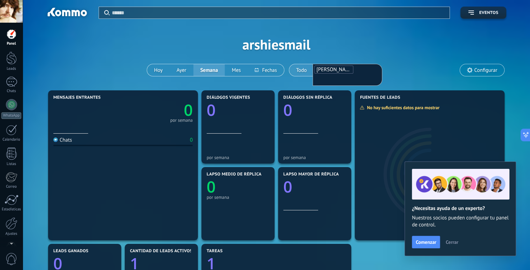
click at [290, 69] on button "Todo" at bounding box center [301, 70] width 25 height 12
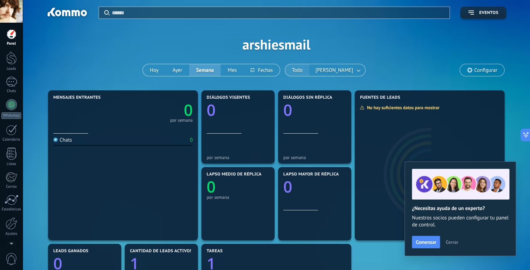
click at [300, 69] on button "Todo" at bounding box center [297, 70] width 25 height 12
click at [300, 69] on button "Todo" at bounding box center [299, 70] width 25 height 12
click at [337, 68] on span "Elija un usuario" at bounding box center [334, 70] width 37 height 9
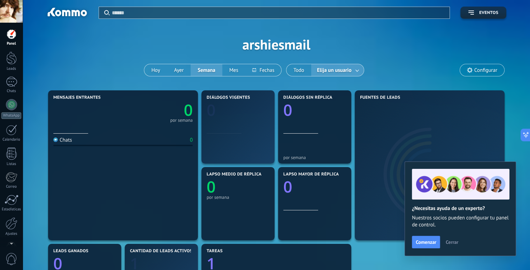
click at [337, 68] on span "Elija un usuario" at bounding box center [334, 70] width 37 height 9
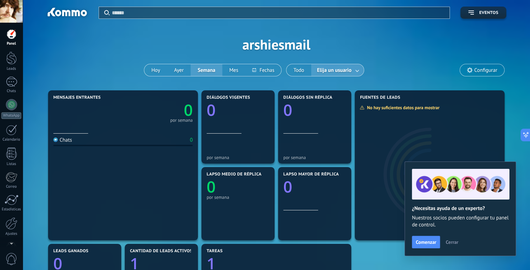
click at [357, 69] on link at bounding box center [357, 70] width 13 height 12
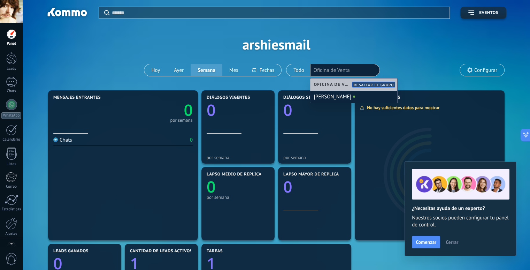
click at [371, 83] on div "Resaltar el grupo" at bounding box center [374, 85] width 40 height 5
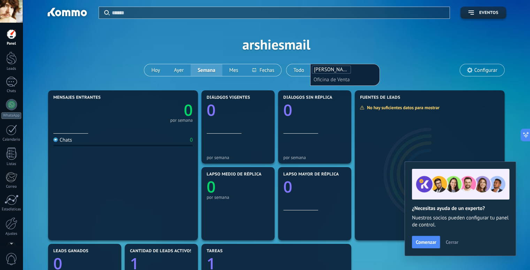
click at [392, 68] on div "Aplicar Eventos arshiesmail [DATE] [DATE] Semana Mes Todo Elija un usuario [PER…" at bounding box center [276, 44] width 487 height 89
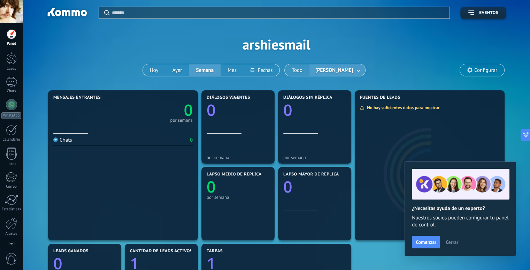
click at [306, 70] on button "Todo" at bounding box center [297, 70] width 25 height 12
click at [267, 70] on button at bounding box center [263, 70] width 36 height 12
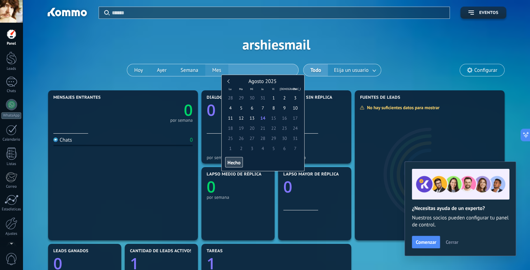
click at [218, 72] on div "[DATE] [DATE] Semana Mes" at bounding box center [212, 70] width 171 height 13
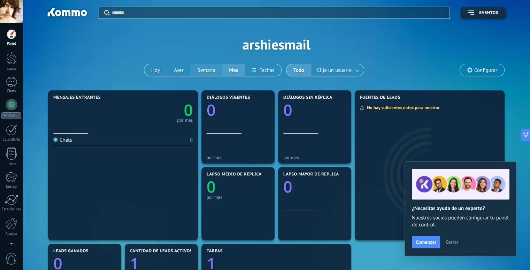
click at [204, 68] on button "Semana" at bounding box center [207, 70] width 32 height 12
click at [175, 73] on button "Ayer" at bounding box center [179, 70] width 24 height 12
